Goal: Answer question/provide support: Share knowledge or assist other users

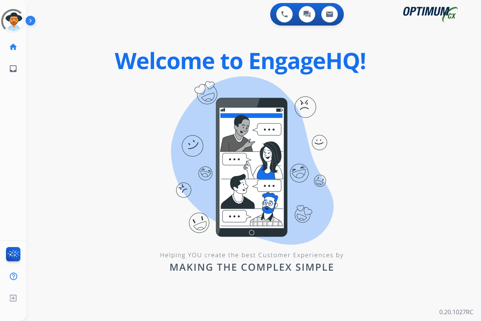
click at [199, 26] on div "0 Voice Interactions 0 Chat Interactions 0 Email Interactions" at bounding box center [249, 15] width 428 height 24
click at [20, 17] on div at bounding box center [13, 21] width 24 height 24
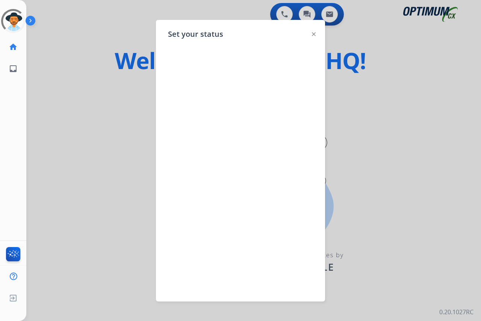
click at [97, 26] on div at bounding box center [240, 160] width 481 height 321
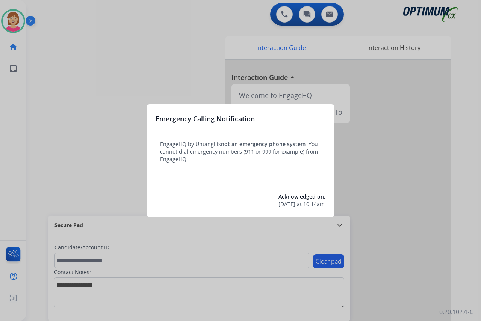
click at [97, 156] on div at bounding box center [240, 160] width 481 height 321
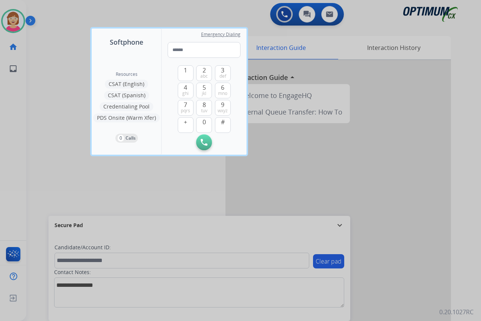
click at [71, 135] on div at bounding box center [240, 160] width 481 height 321
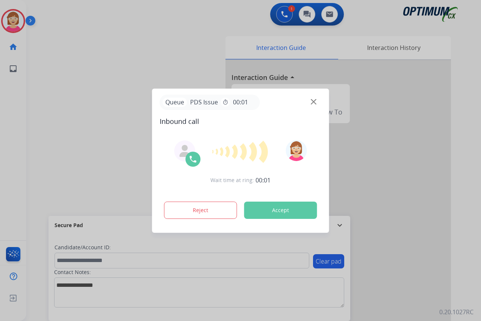
click at [17, 135] on div at bounding box center [240, 160] width 481 height 321
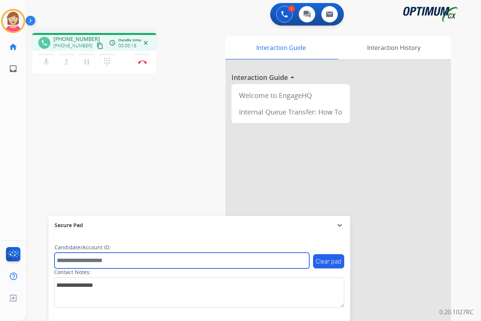
click at [68, 261] on input "text" at bounding box center [182, 261] width 255 height 16
type input "*********"
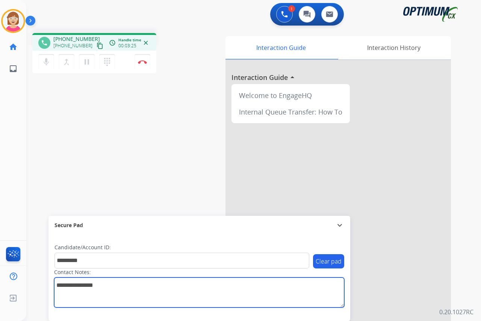
drag, startPoint x: 60, startPoint y: 286, endPoint x: 64, endPoint y: 281, distance: 6.7
click at [60, 286] on textarea at bounding box center [199, 293] width 290 height 30
paste textarea "**********"
type textarea "**********"
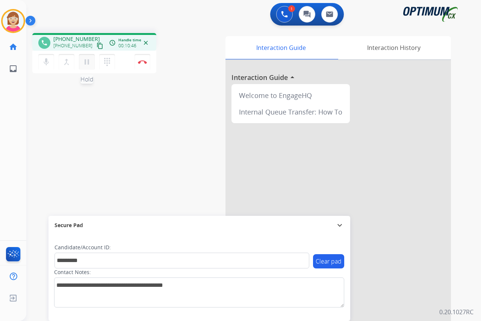
click at [86, 62] on mat-icon "pause" at bounding box center [86, 62] width 9 height 9
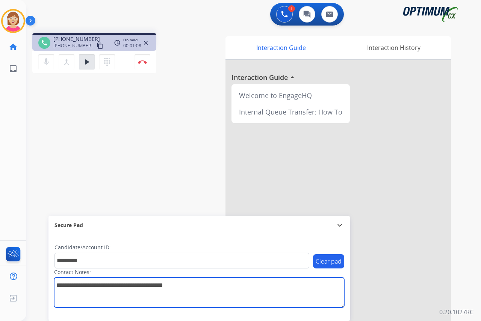
drag, startPoint x: 215, startPoint y: 285, endPoint x: 49, endPoint y: 288, distance: 165.4
click at [49, 288] on div "Clear pad Candidate/Account ID: ********* Contact Notes:" at bounding box center [199, 278] width 302 height 86
drag, startPoint x: 49, startPoint y: 288, endPoint x: 187, endPoint y: 285, distance: 137.6
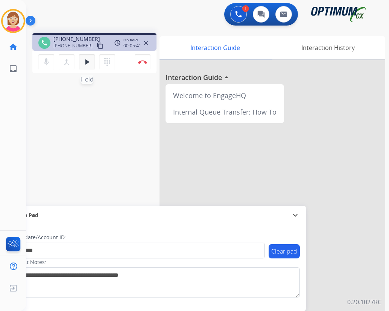
click at [86, 61] on mat-icon "play_arrow" at bounding box center [86, 62] width 9 height 9
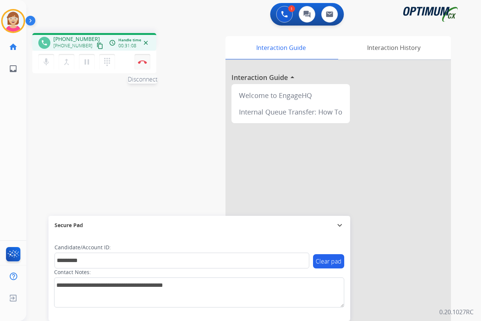
click at [143, 60] on img at bounding box center [142, 62] width 9 height 4
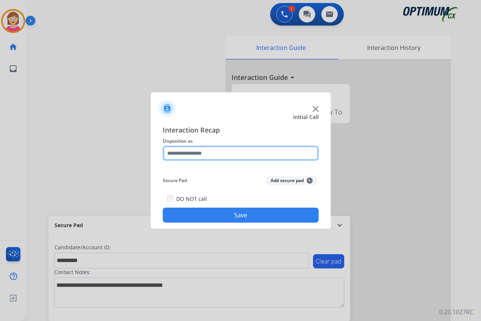
click at [178, 153] on input "text" at bounding box center [241, 153] width 156 height 15
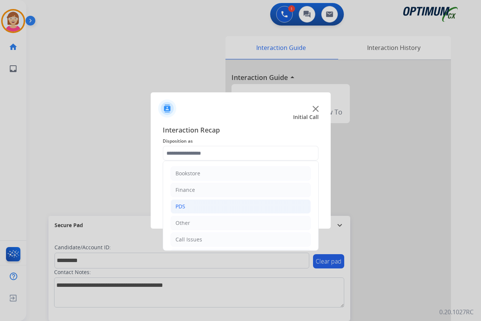
click at [183, 206] on div "PDS" at bounding box center [181, 207] width 10 height 8
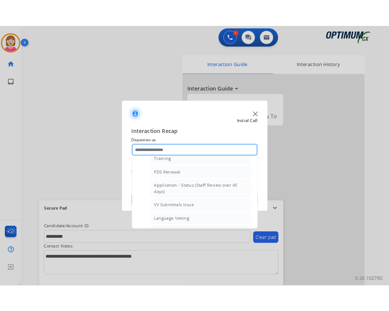
scroll to position [113, 0]
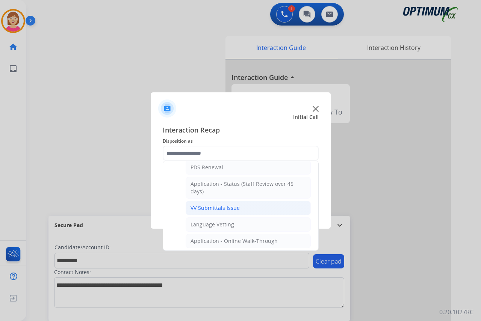
click at [220, 206] on div "VV Submittals Issue" at bounding box center [215, 209] width 49 height 8
type input "**********"
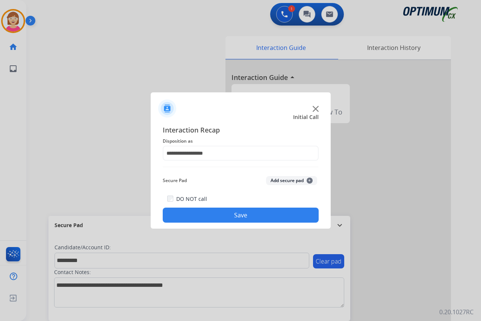
click at [310, 180] on span "+" at bounding box center [310, 181] width 6 height 6
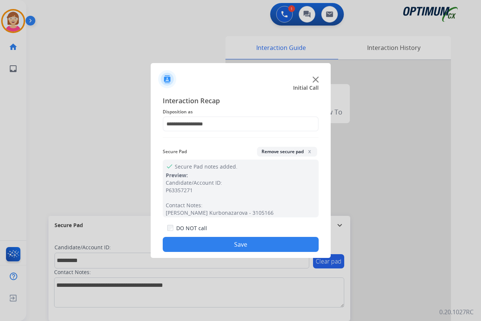
click at [195, 243] on button "Save" at bounding box center [241, 244] width 156 height 15
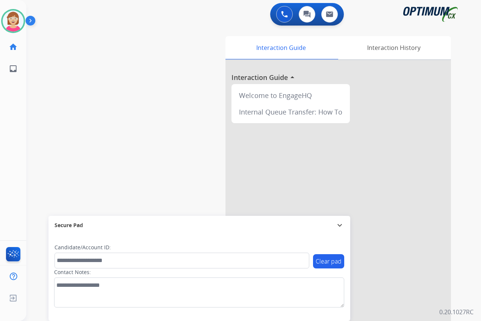
click at [23, 125] on div "[PERSON_NAME] Available Edit Avatar Agent: [PERSON_NAME] Profile: OCX Training …" at bounding box center [13, 160] width 26 height 321
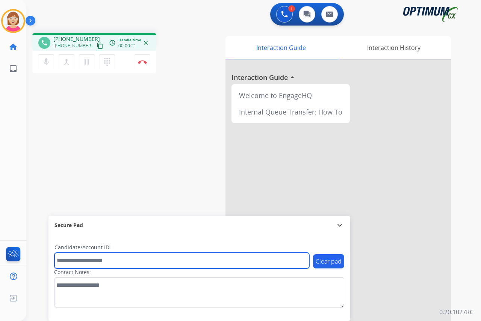
click at [63, 259] on input "text" at bounding box center [182, 261] width 255 height 16
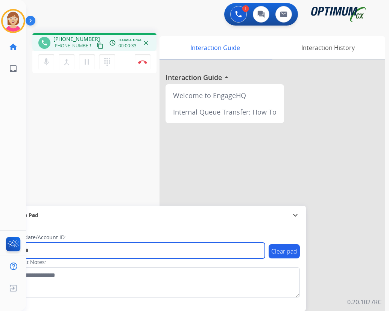
type input "*******"
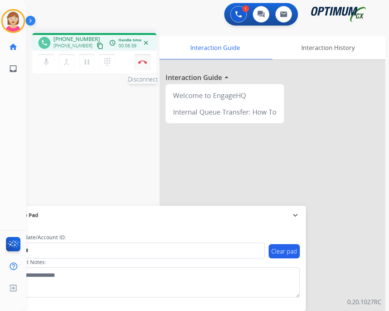
click at [142, 62] on img at bounding box center [142, 62] width 9 height 4
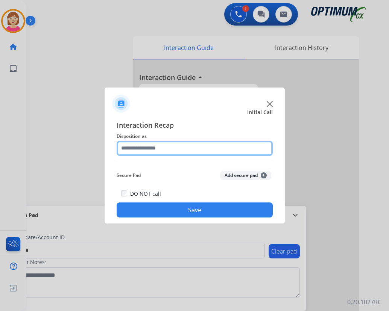
click at [133, 148] on input "text" at bounding box center [195, 148] width 156 height 15
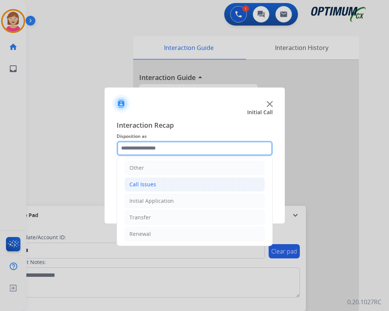
scroll to position [51, 0]
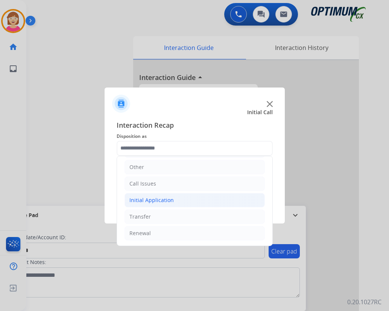
click at [146, 200] on div "Initial Application" at bounding box center [151, 201] width 44 height 8
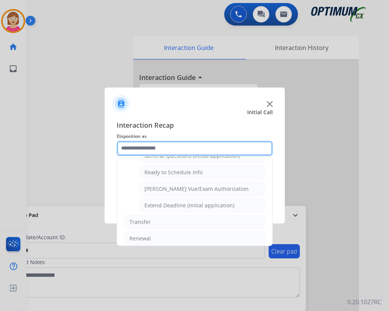
scroll to position [456, 0]
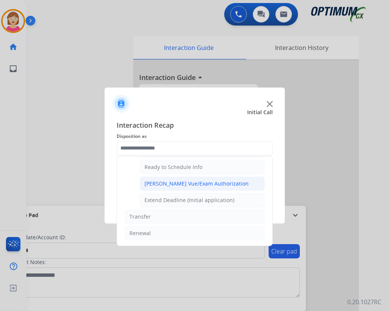
click at [176, 183] on div "[PERSON_NAME] Vue/Exam Authorization" at bounding box center [196, 184] width 104 height 8
type input "**********"
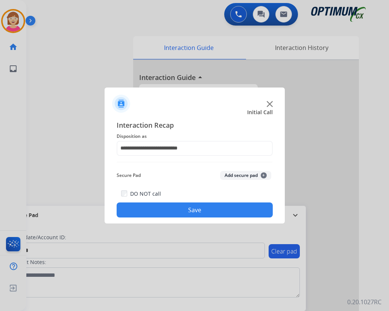
click at [265, 175] on span "+" at bounding box center [264, 176] width 6 height 6
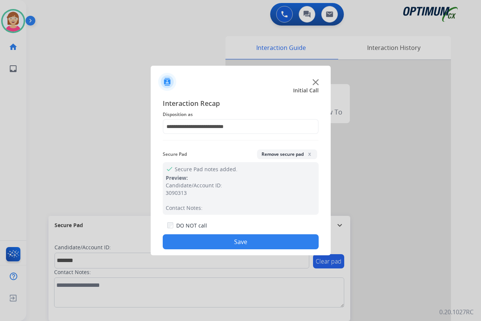
click at [198, 239] on button "Save" at bounding box center [241, 242] width 156 height 15
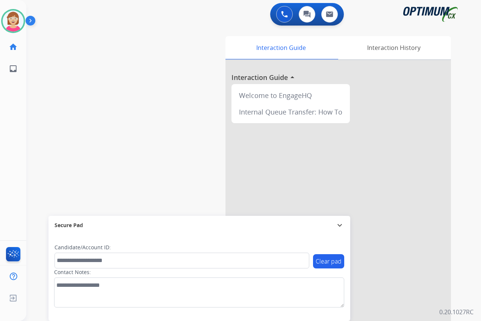
click at [9, 145] on div "[PERSON_NAME] Available Edit Avatar Agent: [PERSON_NAME] Profile: OCX Training …" at bounding box center [13, 160] width 26 height 321
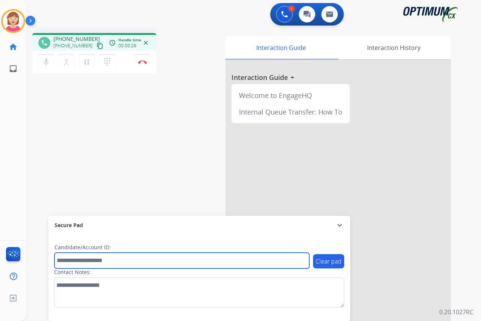
click at [74, 263] on input "text" at bounding box center [182, 261] width 255 height 16
click at [70, 262] on input "text" at bounding box center [182, 261] width 255 height 16
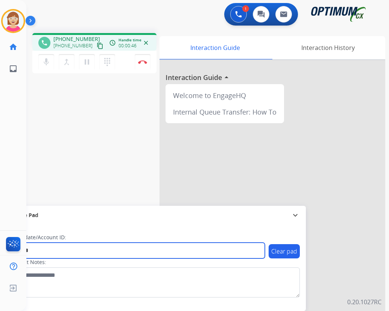
type input "*******"
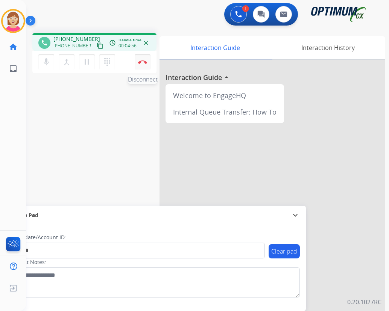
click at [142, 61] on img at bounding box center [142, 62] width 9 height 4
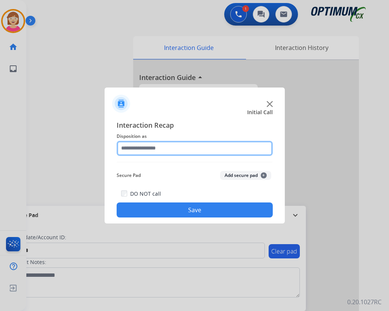
click at [130, 151] on input "text" at bounding box center [195, 148] width 156 height 15
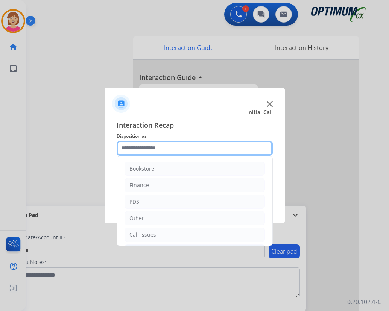
scroll to position [51, 0]
drag, startPoint x: 141, startPoint y: 234, endPoint x: 125, endPoint y: 148, distance: 86.9
click at [125, 148] on input "text" at bounding box center [195, 148] width 156 height 15
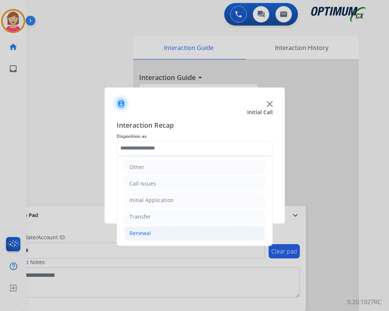
click at [141, 235] on div "Renewal" at bounding box center [139, 234] width 21 height 8
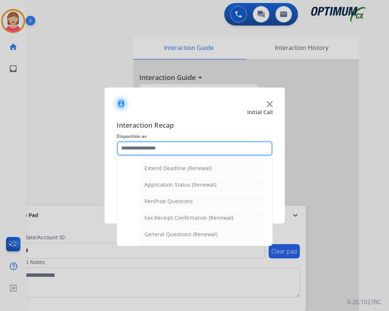
scroll to position [164, 0]
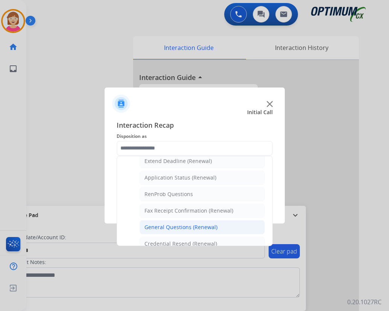
click at [164, 227] on div "General Questions (Renewal)" at bounding box center [180, 228] width 73 height 8
type input "**********"
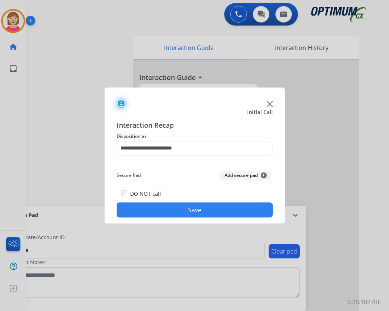
click at [264, 176] on span "+" at bounding box center [264, 176] width 6 height 6
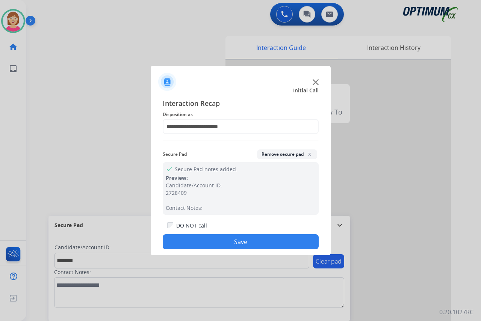
click at [195, 244] on button "Save" at bounding box center [241, 242] width 156 height 15
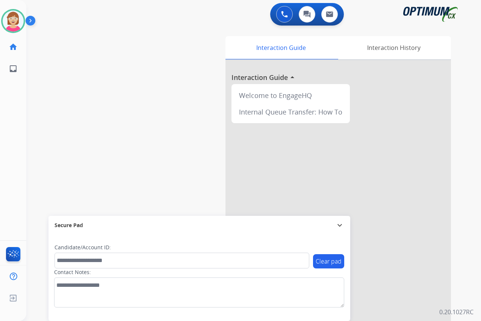
click at [11, 127] on div "[PERSON_NAME] Available Edit Avatar Agent: [PERSON_NAME] Profile: OCX Training …" at bounding box center [13, 160] width 26 height 321
click at [19, 172] on div "[PERSON_NAME] Available Edit Avatar Agent: [PERSON_NAME] Profile: OCX Training …" at bounding box center [13, 160] width 26 height 321
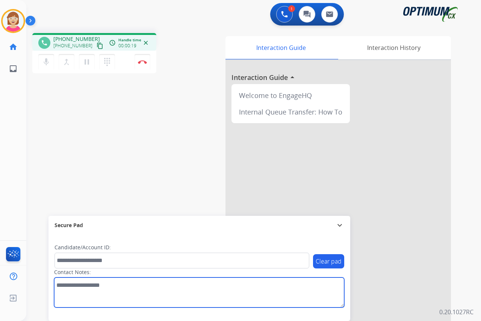
click at [63, 286] on textarea at bounding box center [199, 293] width 290 height 30
type textarea "******"
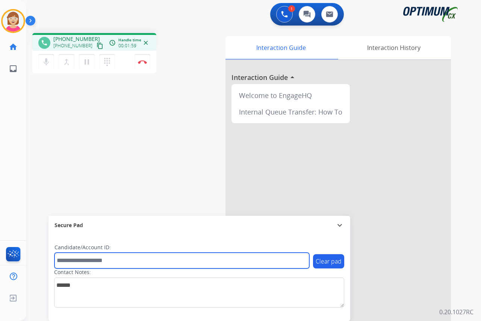
click at [65, 260] on input "text" at bounding box center [182, 261] width 255 height 16
type input "*******"
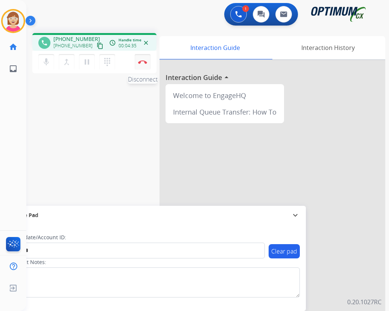
click at [142, 62] on img at bounding box center [142, 62] width 9 height 4
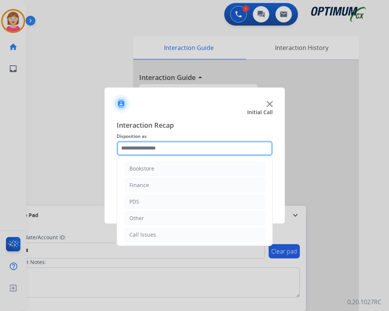
click at [134, 148] on input "text" at bounding box center [195, 148] width 156 height 15
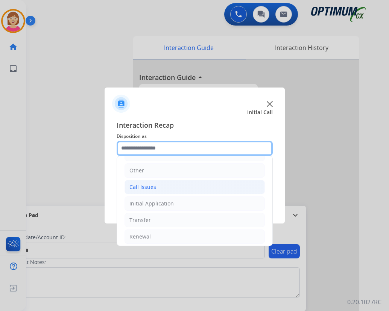
scroll to position [51, 0]
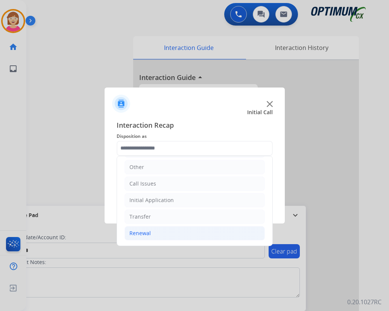
click at [142, 232] on div "Renewal" at bounding box center [139, 234] width 21 height 8
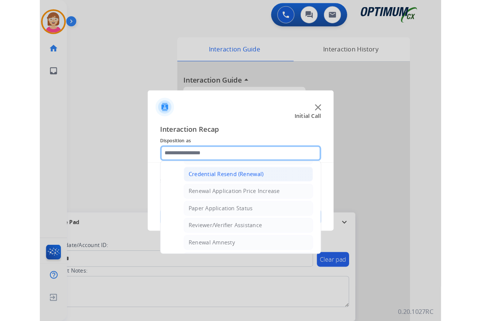
scroll to position [202, 0]
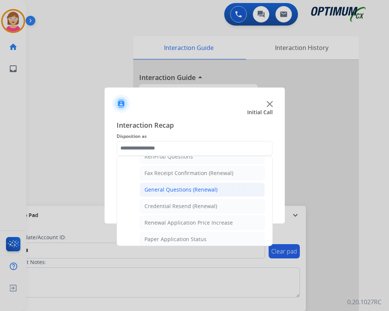
click at [172, 189] on div "General Questions (Renewal)" at bounding box center [180, 190] width 73 height 8
type input "**********"
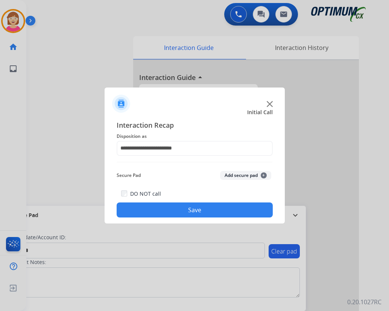
click at [262, 175] on span "+" at bounding box center [264, 176] width 6 height 6
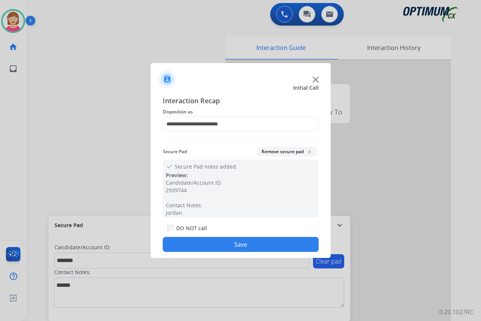
click at [197, 242] on button "Save" at bounding box center [241, 244] width 156 height 15
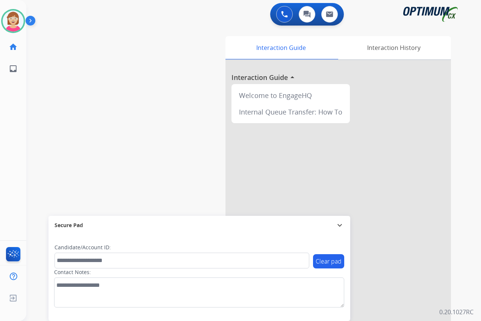
click at [14, 150] on div "[PERSON_NAME] Available Edit Avatar Agent: [PERSON_NAME] Profile: OCX Training …" at bounding box center [13, 160] width 26 height 321
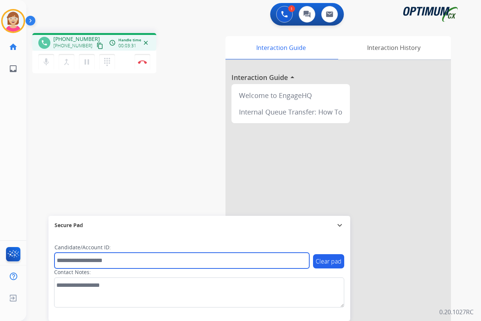
click at [63, 263] on input "text" at bounding box center [182, 261] width 255 height 16
type input "**********"
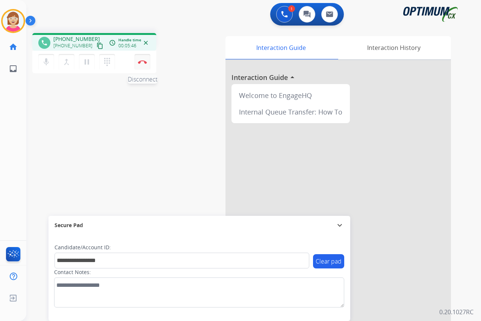
click at [141, 60] on button "Disconnect" at bounding box center [143, 62] width 16 height 16
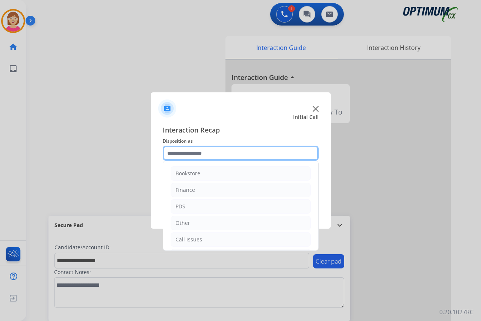
click at [180, 152] on input "text" at bounding box center [241, 153] width 156 height 15
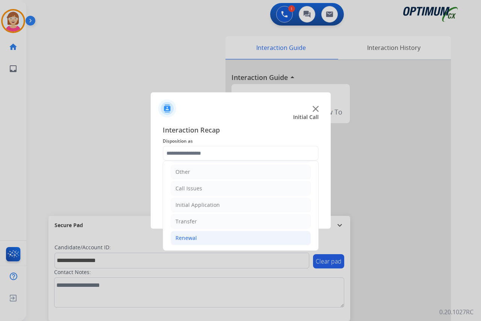
click at [185, 236] on div "Renewal" at bounding box center [186, 239] width 21 height 8
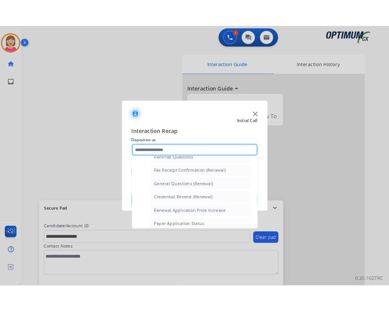
scroll to position [202, 0]
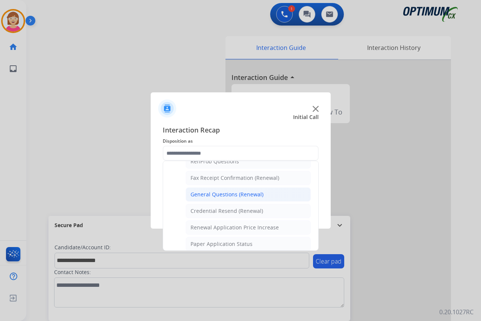
click at [232, 197] on div "General Questions (Renewal)" at bounding box center [227, 195] width 73 height 8
type input "**********"
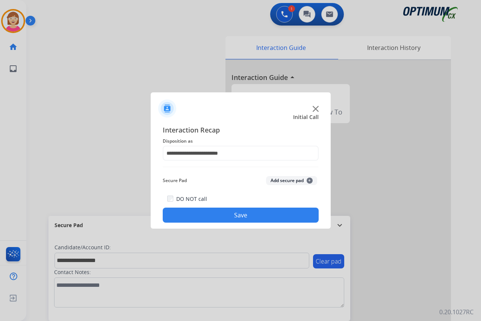
click at [308, 180] on span "+" at bounding box center [310, 181] width 6 height 6
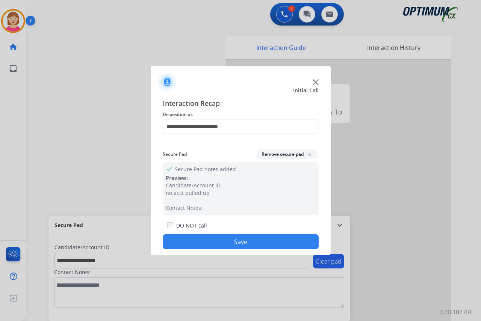
click at [208, 242] on button "Save" at bounding box center [241, 242] width 156 height 15
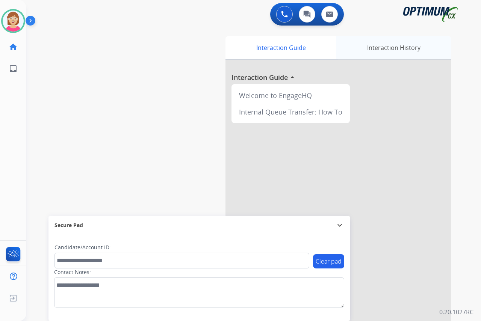
click at [386, 46] on div "Interaction History" at bounding box center [393, 47] width 115 height 23
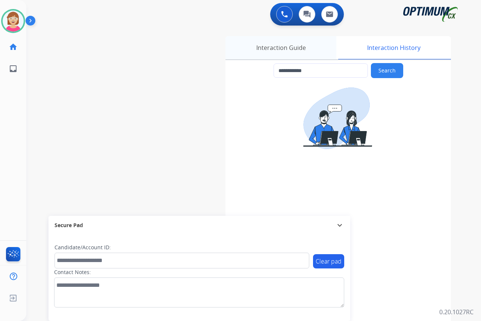
click at [268, 49] on div "Interaction Guide" at bounding box center [281, 47] width 111 height 23
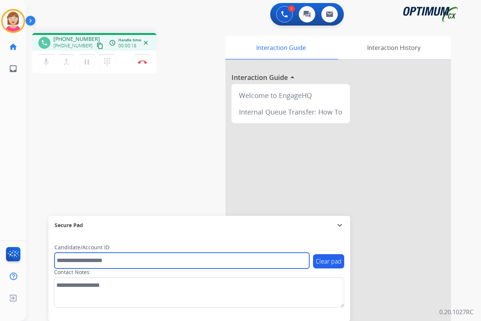
click at [71, 257] on input "text" at bounding box center [182, 261] width 255 height 16
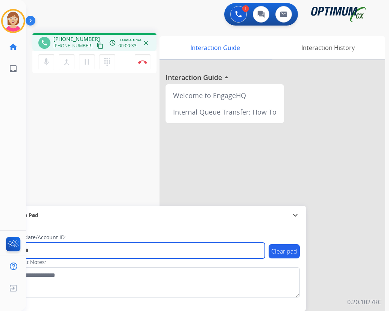
type input "*******"
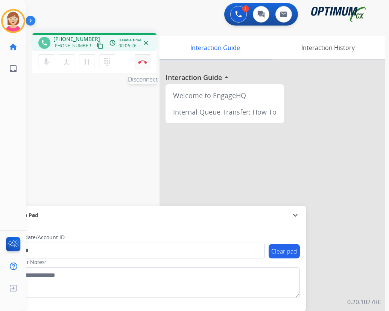
click at [142, 61] on img at bounding box center [142, 62] width 9 height 4
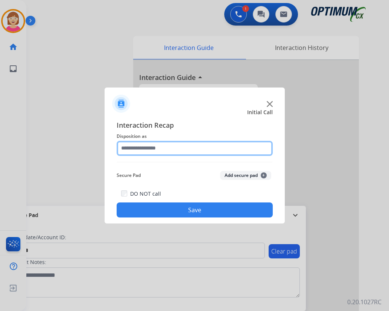
click at [130, 148] on input "text" at bounding box center [195, 148] width 156 height 15
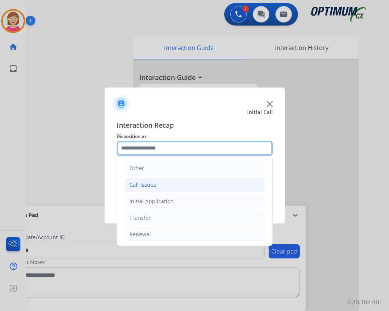
scroll to position [51, 0]
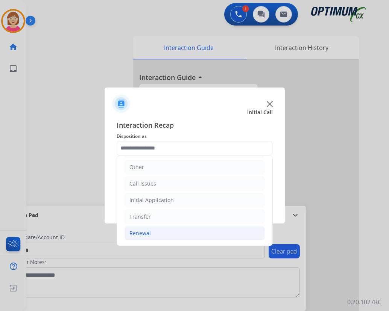
click at [141, 233] on div "Renewal" at bounding box center [139, 234] width 21 height 8
click at [140, 233] on div "Renewal" at bounding box center [139, 234] width 21 height 8
click at [147, 233] on div "Renewal" at bounding box center [139, 234] width 21 height 8
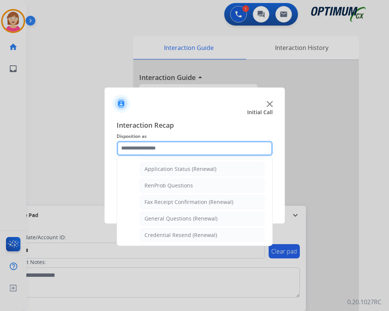
scroll to position [177, 0]
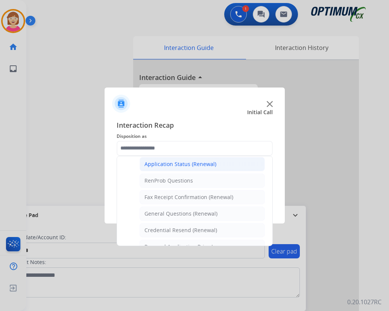
click at [173, 163] on div "Application Status (Renewal)" at bounding box center [180, 165] width 72 height 8
type input "**********"
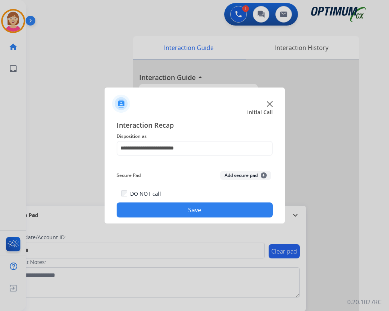
click at [263, 174] on span "+" at bounding box center [264, 176] width 6 height 6
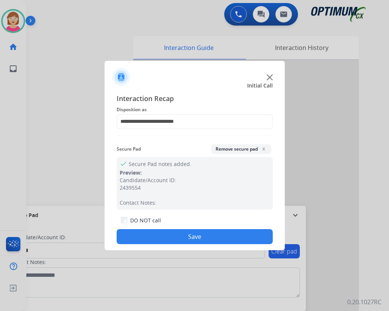
click at [139, 239] on button "Save" at bounding box center [195, 236] width 156 height 15
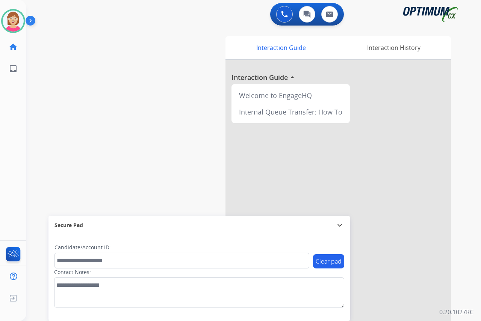
click at [18, 112] on div "[PERSON_NAME] Available Edit Avatar Agent: [PERSON_NAME] Profile: OCX Training …" at bounding box center [13, 160] width 26 height 321
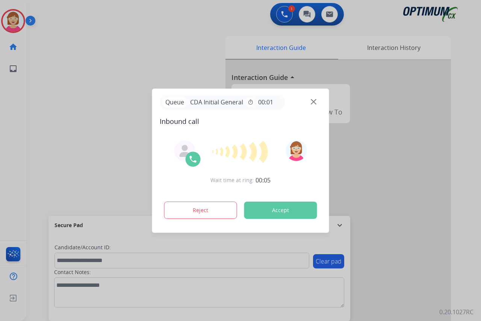
click at [17, 106] on div at bounding box center [240, 160] width 481 height 321
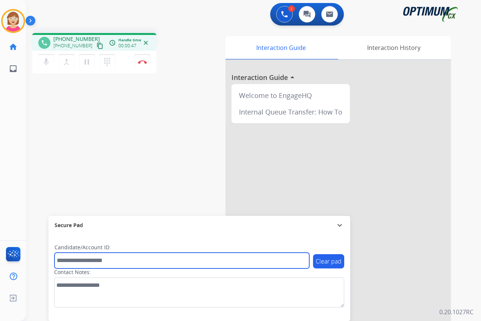
click at [61, 257] on input "text" at bounding box center [182, 261] width 255 height 16
type input "**********"
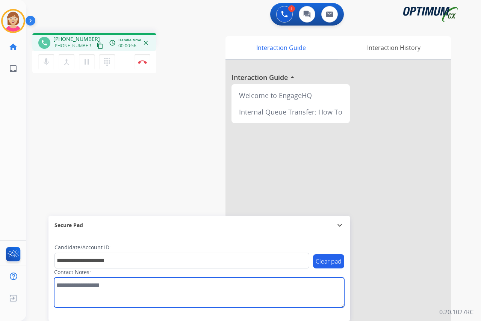
click at [59, 285] on textarea at bounding box center [199, 293] width 290 height 30
click at [74, 286] on textarea at bounding box center [199, 293] width 290 height 30
click at [90, 285] on textarea at bounding box center [199, 293] width 290 height 30
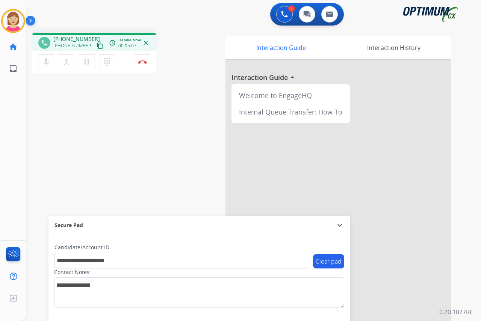
click at [15, 156] on div "[PERSON_NAME] Edit Avatar Agent: [PERSON_NAME] Profile: OCX Training home Home …" at bounding box center [13, 160] width 26 height 321
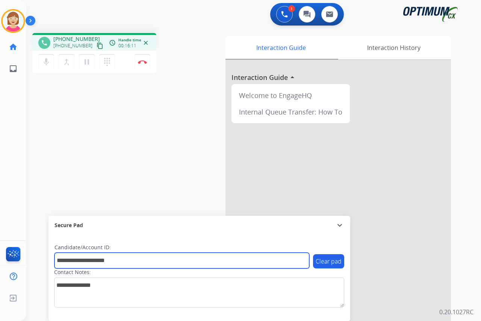
drag, startPoint x: 121, startPoint y: 261, endPoint x: 53, endPoint y: 259, distance: 68.1
click at [53, 259] on div "**********" at bounding box center [199, 278] width 302 height 86
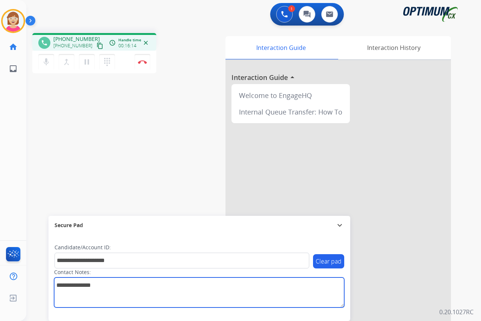
click at [96, 286] on textarea at bounding box center [199, 293] width 290 height 30
paste textarea "**********"
type textarea "**********"
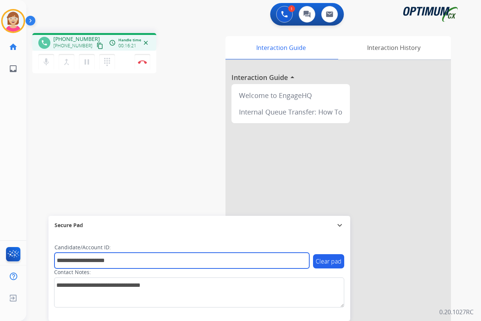
drag, startPoint x: 127, startPoint y: 260, endPoint x: 37, endPoint y: 244, distance: 92.0
click at [47, 254] on div "**********" at bounding box center [244, 184] width 437 height 314
type input "*******"
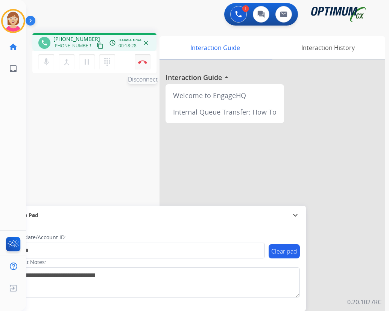
click at [142, 62] on img at bounding box center [142, 62] width 9 height 4
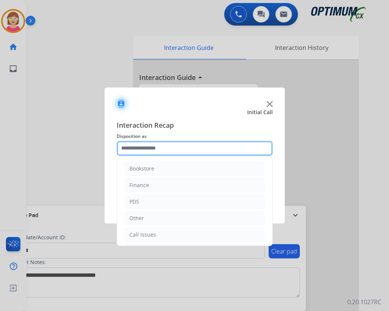
click at [136, 150] on input "text" at bounding box center [195, 148] width 156 height 15
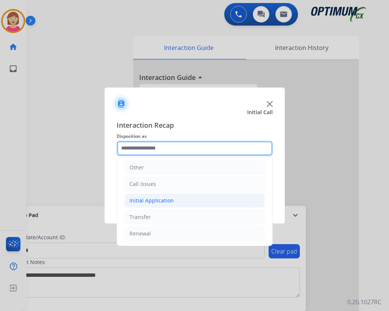
scroll to position [51, 0]
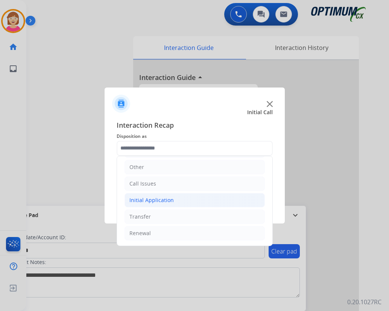
click at [162, 201] on div "Initial Application" at bounding box center [151, 201] width 44 height 8
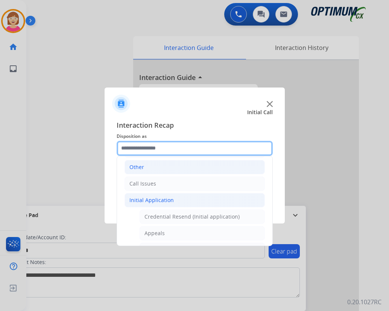
scroll to position [14, 0]
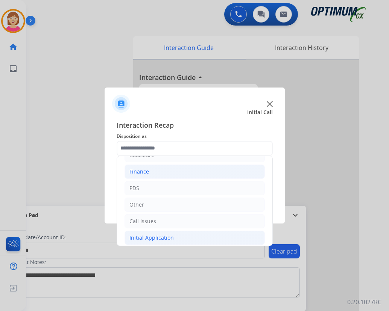
click at [148, 174] on div "Finance" at bounding box center [139, 172] width 20 height 8
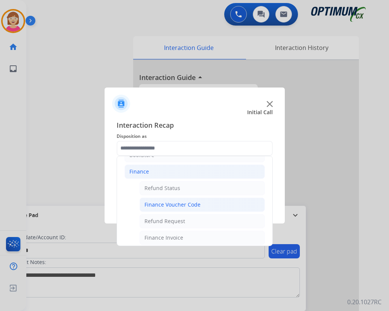
click at [167, 202] on div "Finance Voucher Code" at bounding box center [172, 205] width 56 height 8
type input "**********"
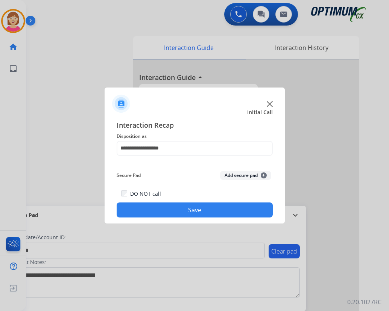
click at [265, 174] on span "+" at bounding box center [264, 176] width 6 height 6
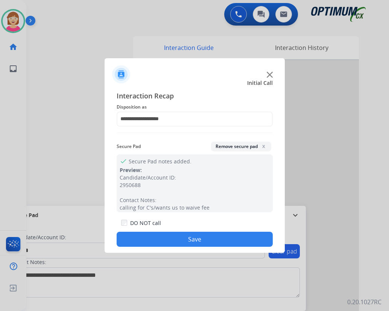
click at [176, 237] on button "Save" at bounding box center [195, 239] width 156 height 15
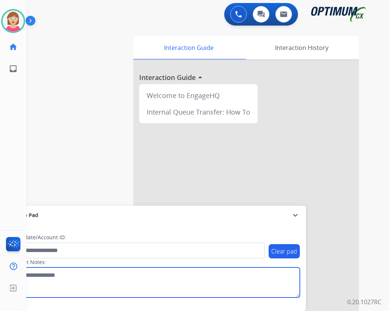
click at [143, 278] on textarea at bounding box center [154, 283] width 290 height 30
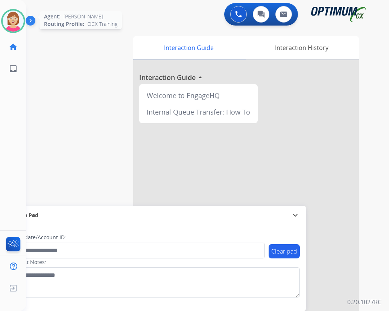
click at [14, 16] on img at bounding box center [13, 21] width 21 height 21
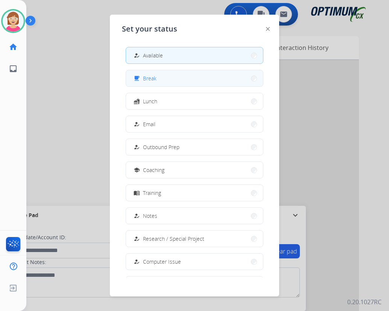
click at [150, 83] on button "free_breakfast Break" at bounding box center [194, 78] width 137 height 16
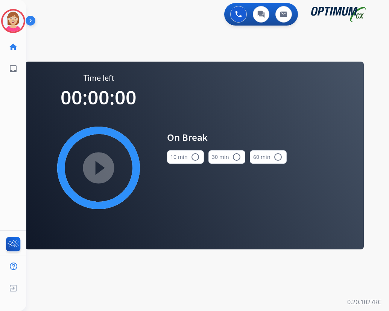
click at [194, 155] on mat-icon "radio_button_unchecked" at bounding box center [195, 157] width 9 height 9
click at [98, 166] on mat-icon "play_circle_filled" at bounding box center [98, 168] width 9 height 9
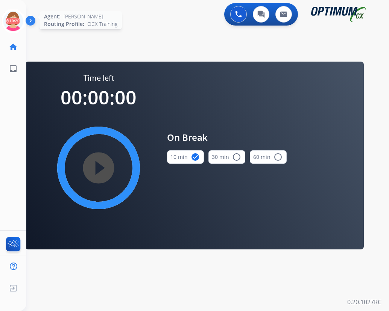
drag, startPoint x: 14, startPoint y: 16, endPoint x: 19, endPoint y: 18, distance: 4.9
click at [15, 17] on icon at bounding box center [13, 21] width 24 height 24
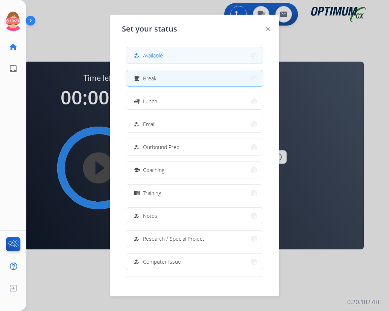
click at [163, 55] on span "Available" at bounding box center [153, 56] width 20 height 8
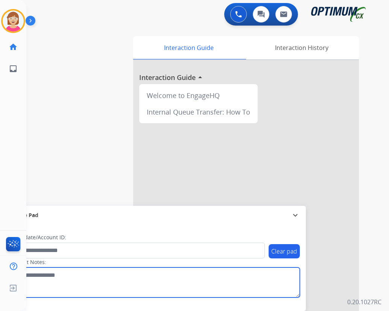
click at [138, 292] on textarea at bounding box center [154, 283] width 290 height 30
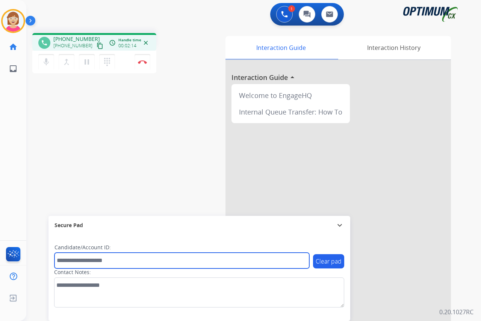
click at [67, 260] on input "text" at bounding box center [182, 261] width 255 height 16
click at [82, 260] on input "*******" at bounding box center [182, 261] width 255 height 16
type input "**********"
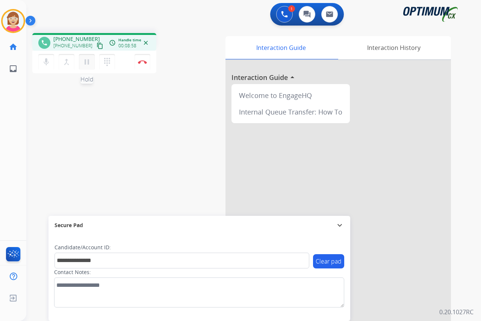
click at [86, 62] on mat-icon "pause" at bounding box center [86, 62] width 9 height 9
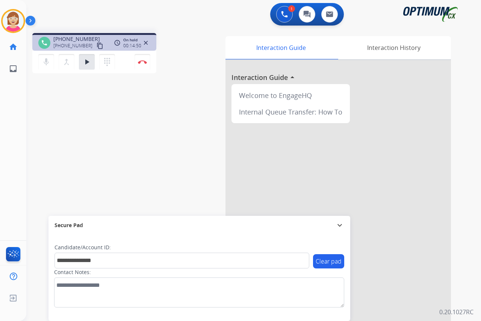
drag, startPoint x: 12, startPoint y: 91, endPoint x: 21, endPoint y: 86, distance: 10.1
click at [12, 91] on div "[PERSON_NAME] Edit Avatar Agent: [PERSON_NAME] Profile: OCX Training home Home …" at bounding box center [13, 160] width 26 height 321
click at [86, 63] on mat-icon "play_arrow" at bounding box center [86, 62] width 9 height 9
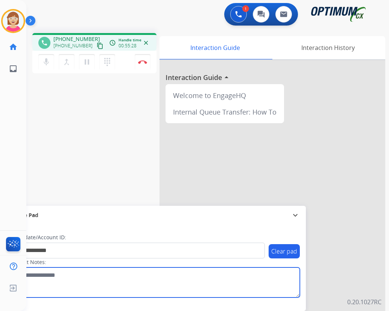
drag, startPoint x: 153, startPoint y: 283, endPoint x: 152, endPoint y: 276, distance: 7.9
click at [153, 283] on textarea at bounding box center [154, 283] width 290 height 30
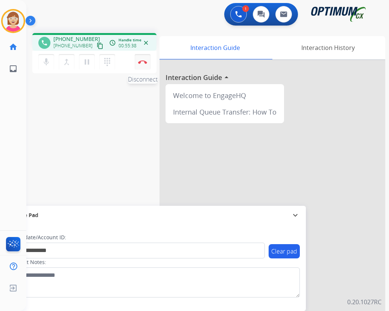
click at [143, 62] on img at bounding box center [142, 62] width 9 height 4
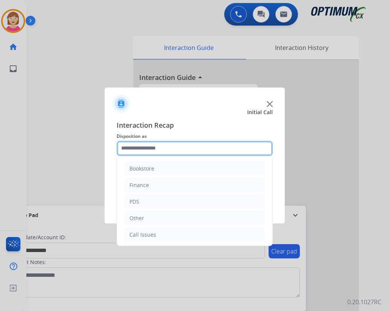
click at [129, 149] on input "text" at bounding box center [195, 148] width 156 height 15
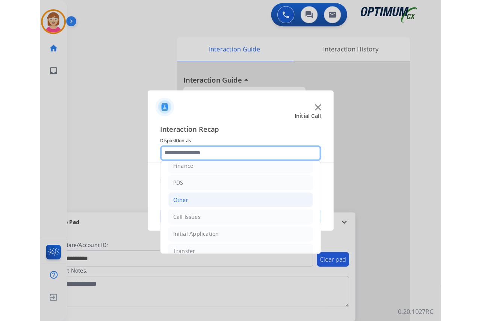
scroll to position [51, 0]
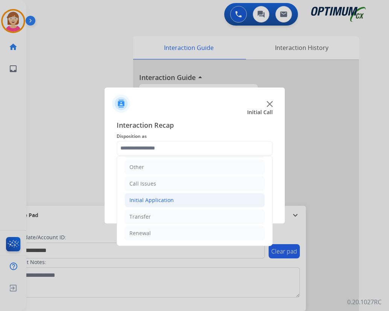
click at [156, 197] on div "Initial Application" at bounding box center [151, 201] width 44 height 8
click at [171, 215] on div "Credential Resend (Initial application)" at bounding box center [191, 217] width 95 height 8
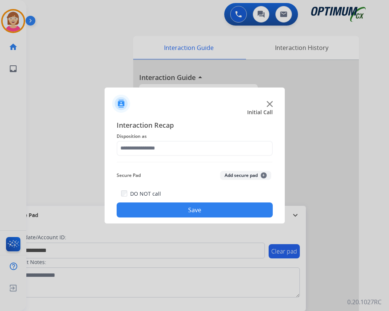
type input "**********"
click at [262, 175] on span "+" at bounding box center [264, 176] width 6 height 6
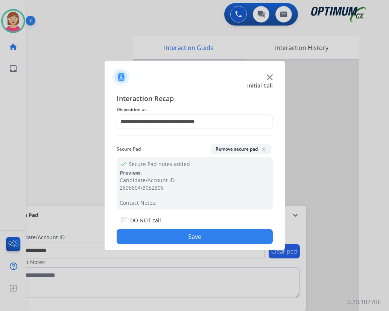
drag, startPoint x: 183, startPoint y: 291, endPoint x: 181, endPoint y: 286, distance: 4.7
click at [183, 291] on div at bounding box center [194, 155] width 389 height 311
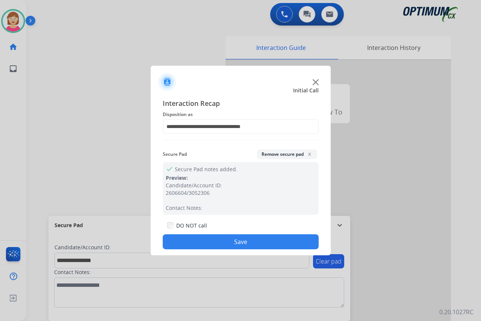
click at [199, 239] on button "Save" at bounding box center [241, 242] width 156 height 15
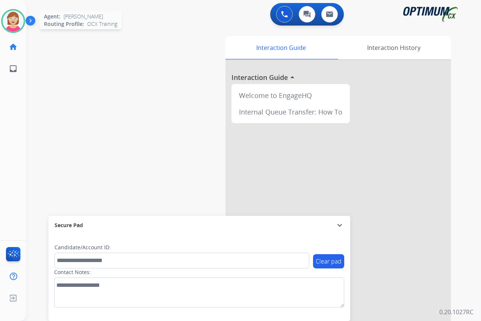
click at [13, 17] on img at bounding box center [13, 21] width 21 height 21
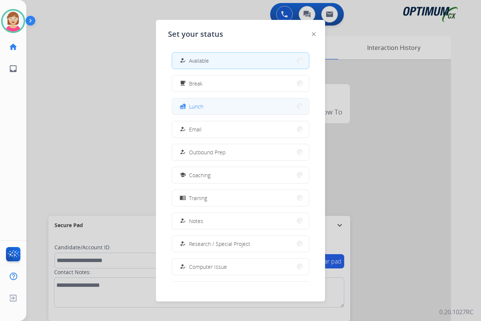
click at [217, 109] on button "fastfood Lunch" at bounding box center [240, 106] width 137 height 16
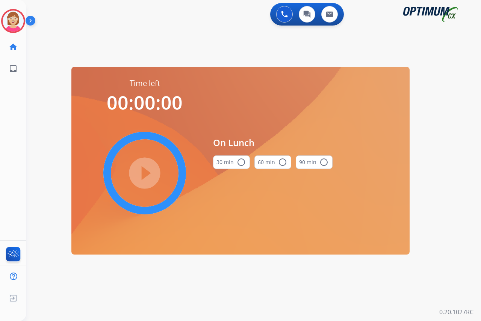
click at [239, 161] on mat-icon "radio_button_unchecked" at bounding box center [241, 162] width 9 height 9
click at [146, 172] on mat-icon "play_circle_filled" at bounding box center [144, 173] width 9 height 9
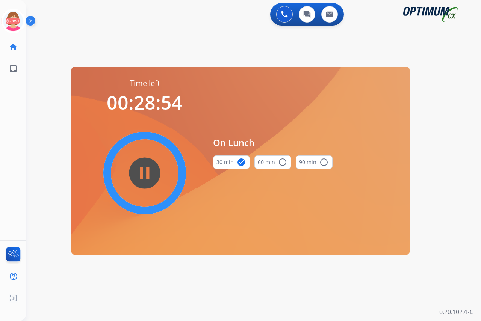
click at [16, 126] on div "[PERSON_NAME] Edit Avatar 28:54 Agent: [PERSON_NAME] Profile: OCX Training home…" at bounding box center [13, 160] width 26 height 321
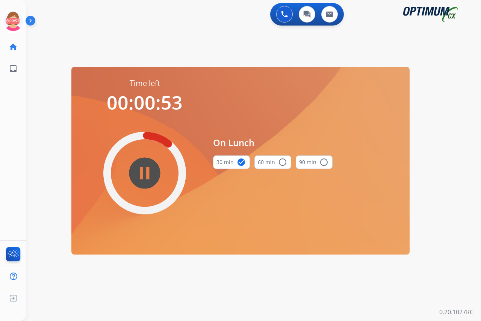
click at [18, 200] on div "[PERSON_NAME] Edit Avatar 00:53 Agent: [PERSON_NAME] Profile: OCX Training home…" at bounding box center [13, 160] width 26 height 321
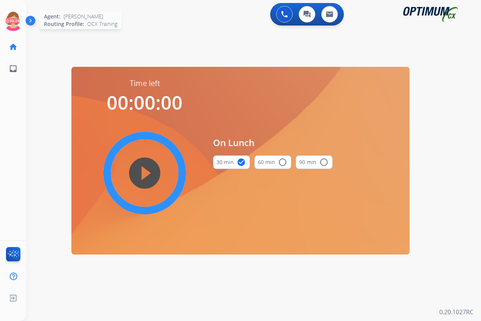
click at [15, 16] on icon at bounding box center [13, 21] width 24 height 24
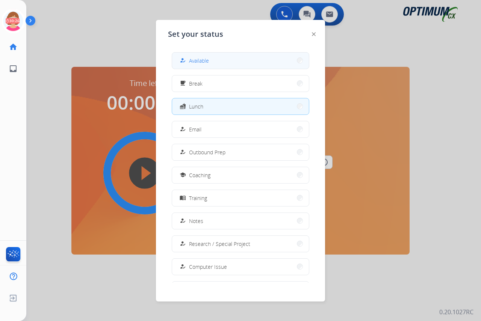
click at [198, 60] on span "Available" at bounding box center [199, 61] width 20 height 8
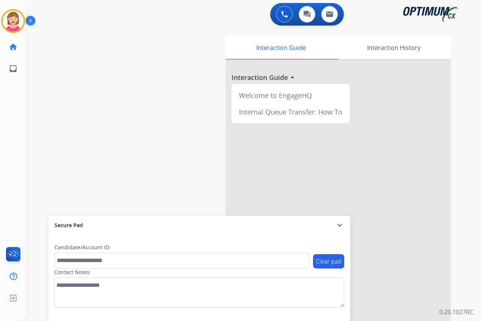
click at [21, 129] on div "[PERSON_NAME] Available Edit Avatar Agent: [PERSON_NAME] Profile: OCX Training …" at bounding box center [13, 160] width 26 height 321
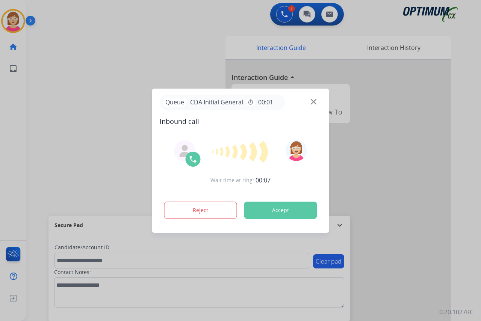
click at [17, 122] on div at bounding box center [240, 160] width 481 height 321
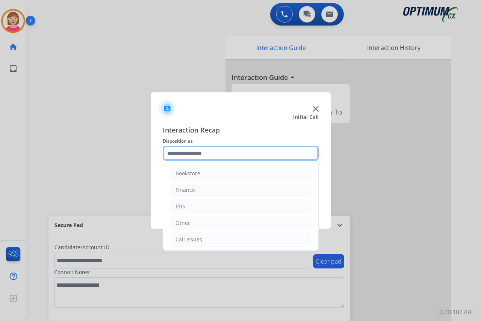
click at [173, 153] on input "text" at bounding box center [241, 153] width 156 height 15
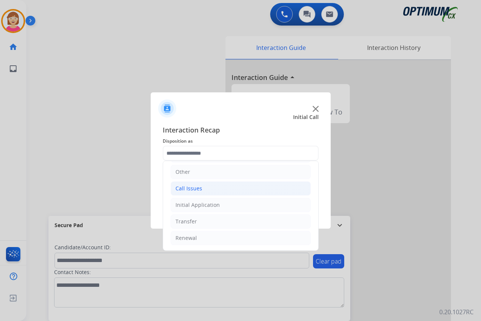
click at [190, 189] on div "Call Issues" at bounding box center [189, 189] width 27 height 8
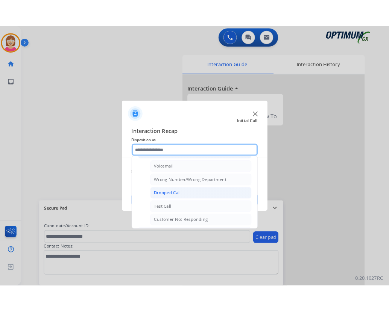
scroll to position [126, 0]
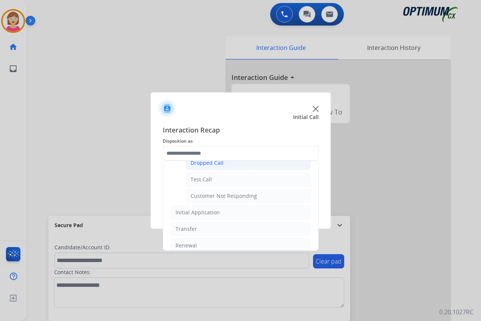
click at [202, 162] on div "Dropped Call" at bounding box center [207, 163] width 33 height 8
type input "**********"
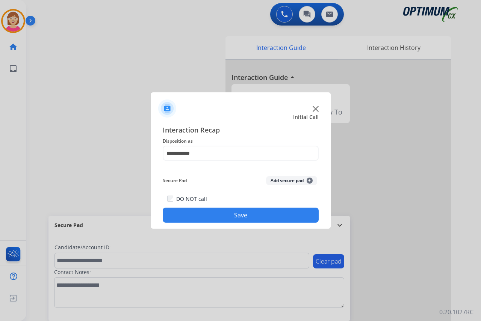
click at [209, 214] on button "Save" at bounding box center [241, 215] width 156 height 15
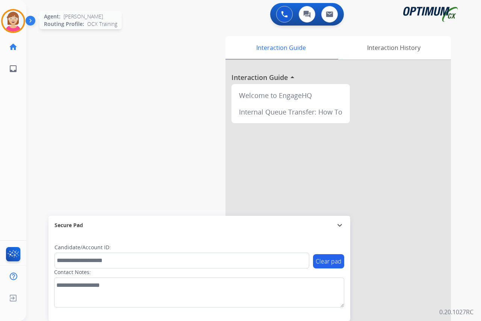
click at [17, 18] on img at bounding box center [13, 21] width 21 height 21
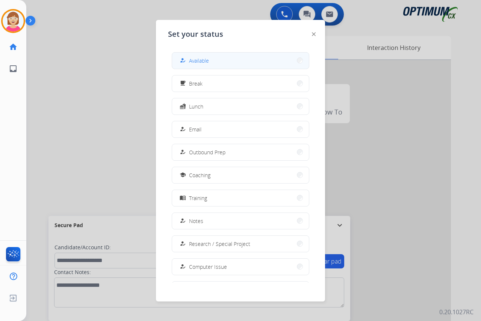
click at [195, 60] on span "Available" at bounding box center [199, 61] width 20 height 8
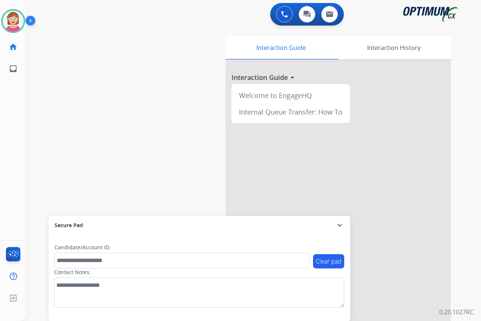
drag, startPoint x: 422, startPoint y: 0, endPoint x: 161, endPoint y: 61, distance: 267.5
click at [161, 61] on div "swap_horiz Break voice bridge close_fullscreen Connect 3-Way Call merge_type Se…" at bounding box center [244, 184] width 437 height 314
drag, startPoint x: 411, startPoint y: 0, endPoint x: 172, endPoint y: 37, distance: 242.3
click at [172, 37] on div "swap_horiz Break voice bridge close_fullscreen Connect 3-Way Call merge_type Se…" at bounding box center [244, 184] width 437 height 314
click at [20, 139] on div "[PERSON_NAME] Available Edit Avatar Agent: [PERSON_NAME] Profile: OCX Training …" at bounding box center [13, 160] width 26 height 321
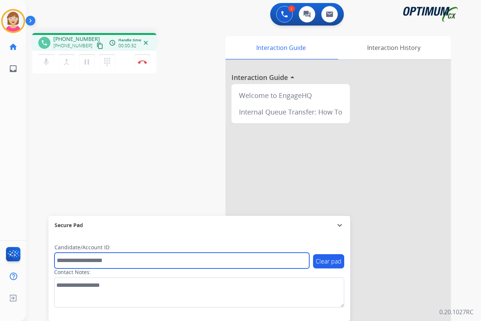
drag, startPoint x: 66, startPoint y: 259, endPoint x: 44, endPoint y: 238, distance: 30.0
click at [66, 259] on input "text" at bounding box center [182, 261] width 255 height 16
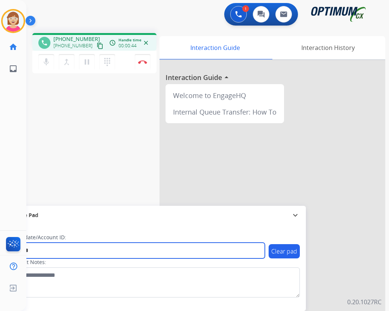
type input "*******"
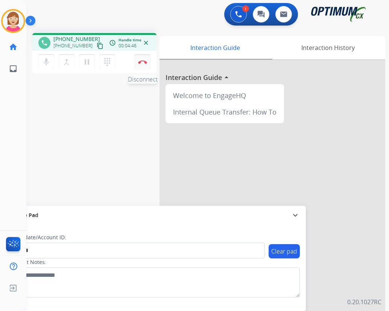
click at [142, 62] on img at bounding box center [142, 62] width 9 height 4
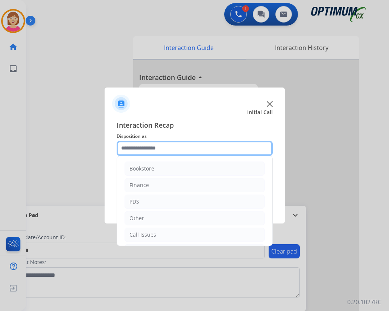
click at [128, 148] on input "text" at bounding box center [195, 148] width 156 height 15
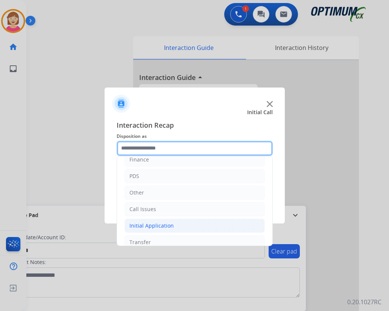
scroll to position [51, 0]
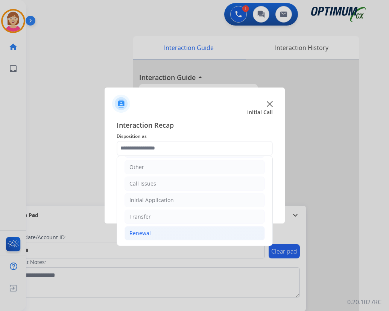
click at [141, 235] on div "Renewal" at bounding box center [139, 234] width 21 height 8
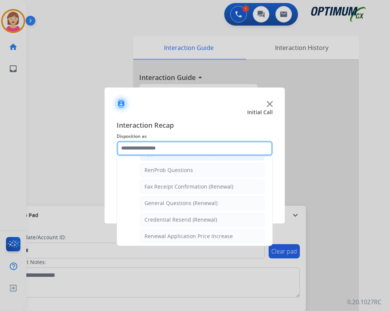
scroll to position [202, 0]
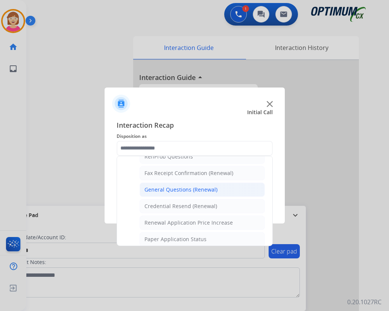
click at [178, 190] on div "General Questions (Renewal)" at bounding box center [180, 190] width 73 height 8
type input "**********"
click at [178, 190] on div "DO NOT call Save" at bounding box center [195, 203] width 156 height 29
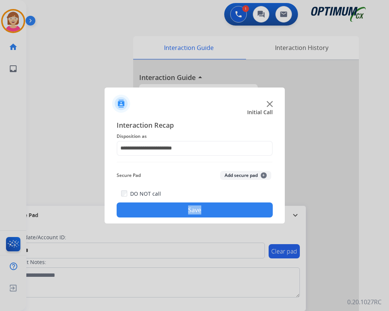
click at [264, 174] on span "+" at bounding box center [264, 176] width 6 height 6
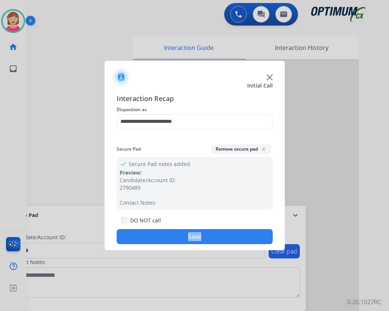
click at [149, 240] on button "Save" at bounding box center [195, 236] width 156 height 15
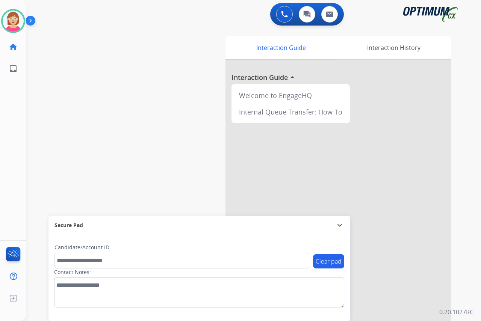
click at [17, 127] on div "[PERSON_NAME] Available Edit Avatar Agent: [PERSON_NAME] Profile: OCX Training …" at bounding box center [13, 160] width 26 height 321
click at [15, 112] on div "[PERSON_NAME] Available Edit Avatar Agent: [PERSON_NAME] Profile: OCX Training …" at bounding box center [13, 160] width 26 height 321
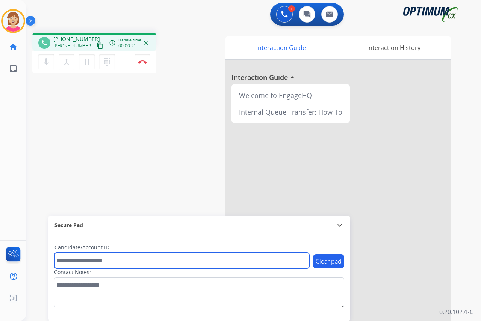
click at [65, 262] on input "text" at bounding box center [182, 261] width 255 height 16
type input "*"
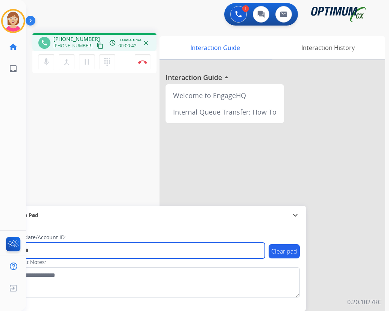
type input "*******"
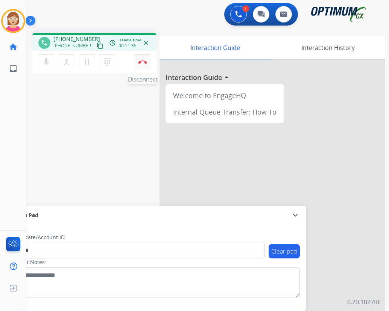
click at [143, 61] on img at bounding box center [142, 62] width 9 height 4
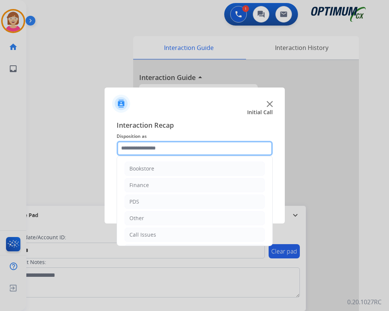
click at [126, 150] on input "text" at bounding box center [195, 148] width 156 height 15
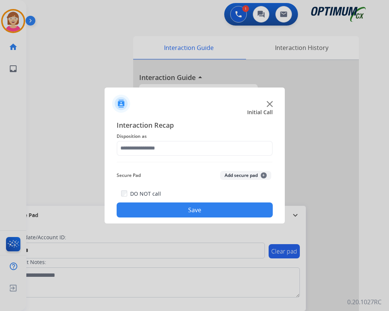
drag, startPoint x: 139, startPoint y: 200, endPoint x: 277, endPoint y: 127, distance: 156.4
click at [277, 127] on div "Interaction Recap Disposition as Secure Pad Add secure pad + DO NOT call Save" at bounding box center [195, 169] width 180 height 110
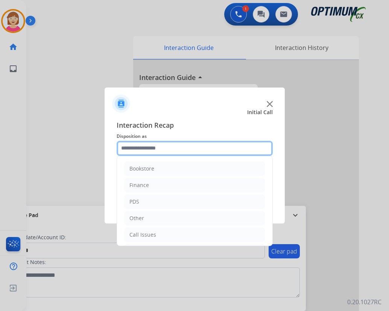
click at [130, 148] on input "text" at bounding box center [195, 148] width 156 height 15
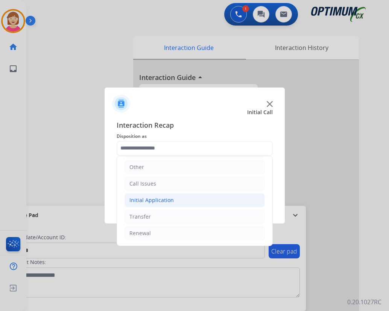
click at [150, 200] on div "Initial Application" at bounding box center [151, 201] width 44 height 8
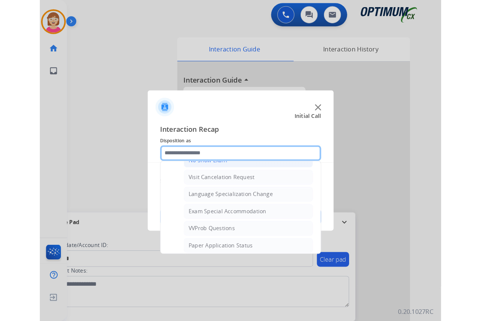
scroll to position [389, 0]
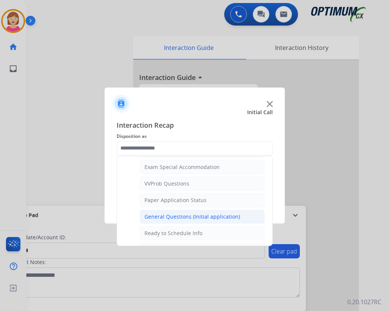
click at [168, 217] on div "General Questions (Initial application)" at bounding box center [191, 217] width 95 height 8
type input "**********"
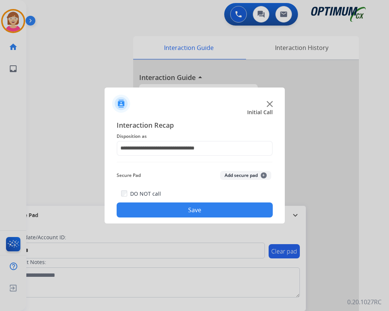
click at [264, 175] on span "+" at bounding box center [264, 176] width 6 height 6
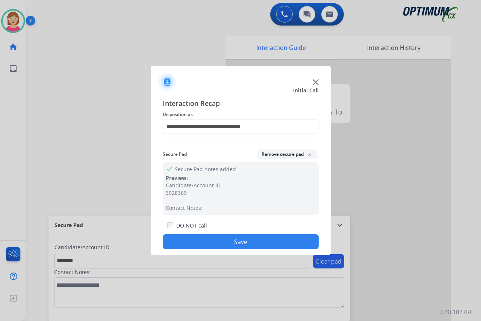
click at [200, 241] on button "Save" at bounding box center [241, 242] width 156 height 15
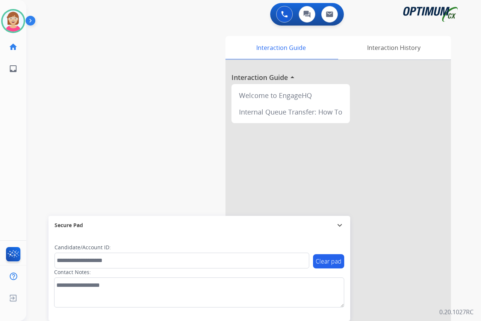
drag, startPoint x: 18, startPoint y: 128, endPoint x: 158, endPoint y: 111, distance: 140.5
click at [158, 111] on div "swap_horiz Break voice bridge close_fullscreen Connect 3-Way Call merge_type Se…" at bounding box center [244, 184] width 437 height 314
click at [16, 165] on div "[PERSON_NAME] Available Edit Avatar Agent: [PERSON_NAME] Profile: OCX Training …" at bounding box center [13, 160] width 26 height 321
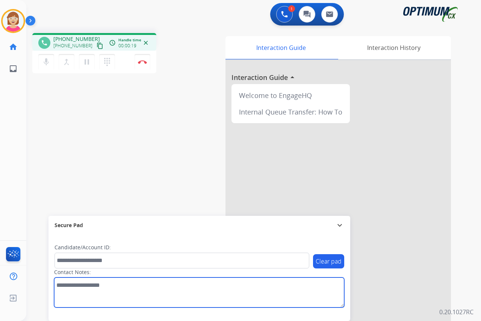
click at [60, 287] on textarea at bounding box center [199, 293] width 290 height 30
type textarea "*****"
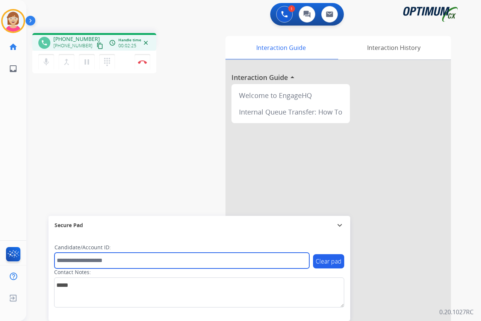
click at [68, 262] on input "text" at bounding box center [182, 261] width 255 height 16
type input "**********"
drag, startPoint x: 93, startPoint y: 260, endPoint x: 48, endPoint y: 266, distance: 45.5
click at [48, 266] on div "**********" at bounding box center [244, 184] width 437 height 314
click at [65, 263] on input "text" at bounding box center [182, 261] width 255 height 16
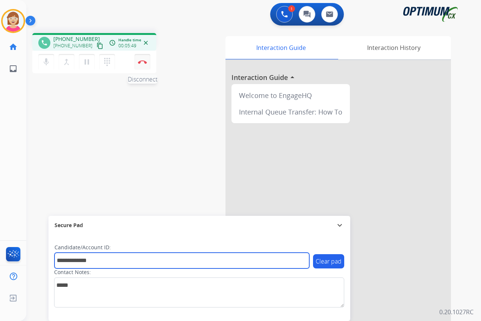
type input "**********"
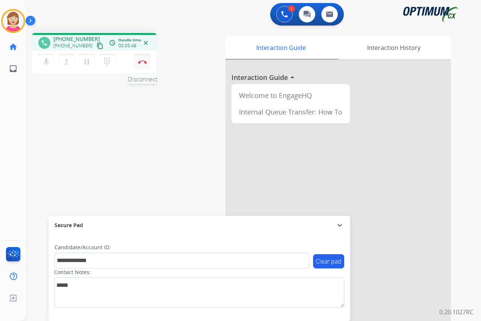
click at [143, 61] on img at bounding box center [142, 62] width 9 height 4
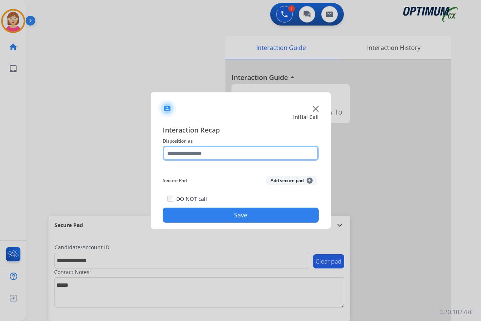
click at [176, 152] on input "text" at bounding box center [241, 153] width 156 height 15
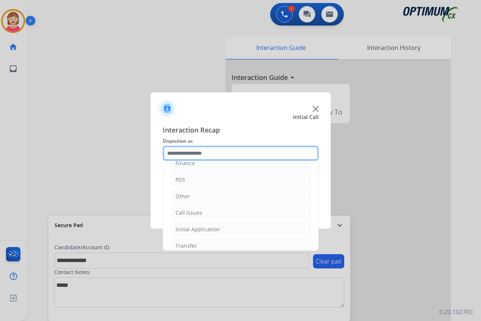
scroll to position [51, 0]
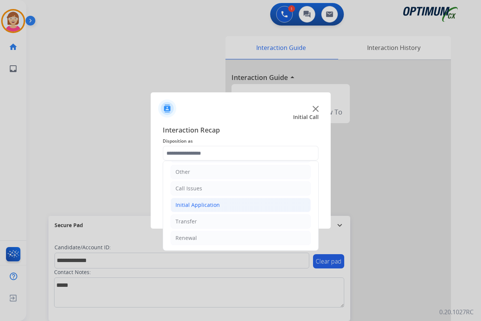
click at [206, 205] on div "Initial Application" at bounding box center [198, 206] width 44 height 8
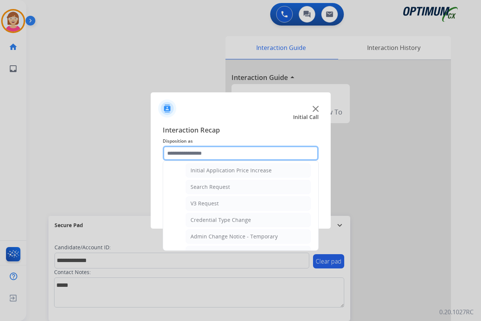
scroll to position [277, 0]
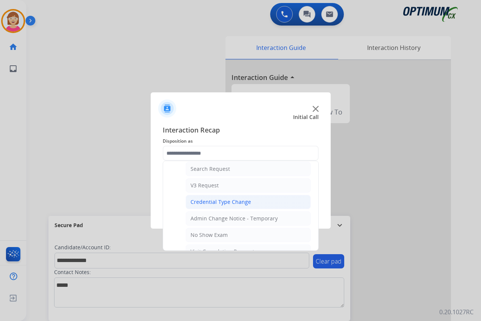
click at [211, 202] on div "Credential Type Change" at bounding box center [221, 202] width 61 height 8
type input "**********"
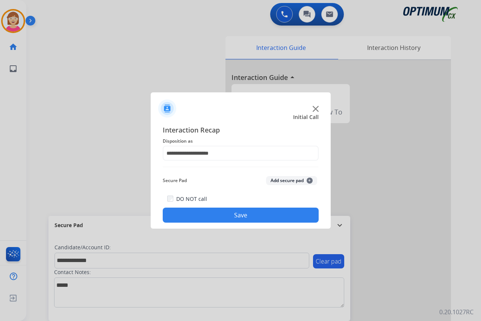
click at [310, 179] on span "+" at bounding box center [310, 181] width 6 height 6
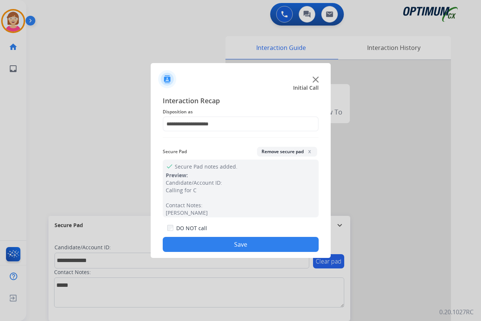
click at [197, 245] on button "Save" at bounding box center [241, 244] width 156 height 15
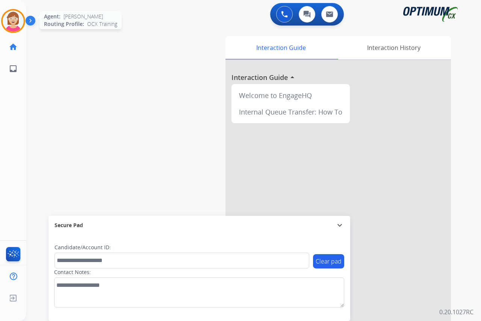
click at [14, 17] on img at bounding box center [13, 21] width 21 height 21
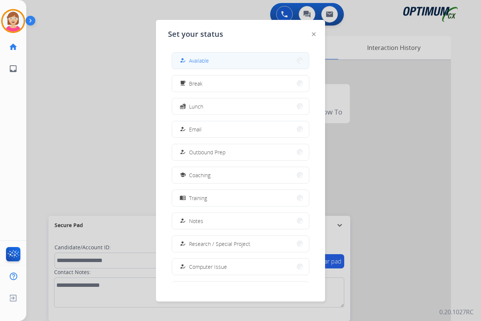
click at [209, 59] on span "Available" at bounding box center [199, 61] width 20 height 8
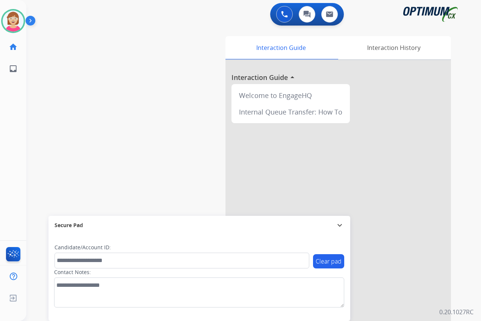
click at [9, 96] on div "[PERSON_NAME] Available Edit Avatar Agent: [PERSON_NAME] Profile: OCX Training …" at bounding box center [13, 160] width 26 height 321
click at [13, 21] on img at bounding box center [13, 21] width 21 height 21
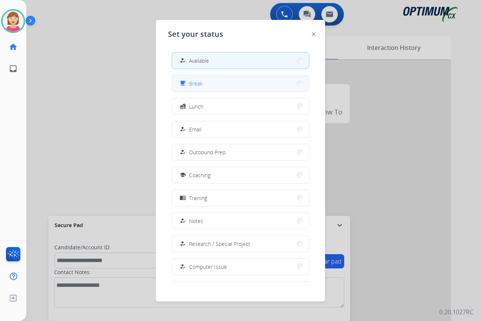
click at [210, 88] on button "free_breakfast Break" at bounding box center [240, 84] width 137 height 16
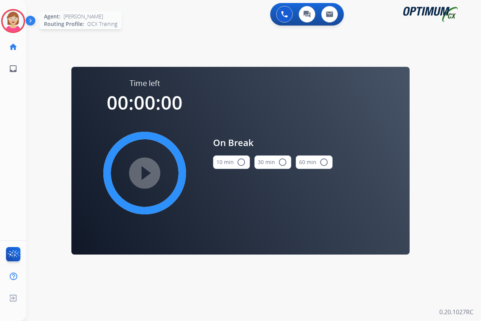
drag, startPoint x: 18, startPoint y: 24, endPoint x: 24, endPoint y: 26, distance: 6.6
click at [18, 23] on img at bounding box center [13, 21] width 21 height 21
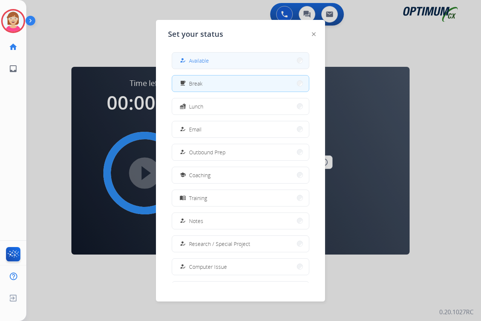
click at [218, 57] on button "how_to_reg Available" at bounding box center [240, 61] width 137 height 16
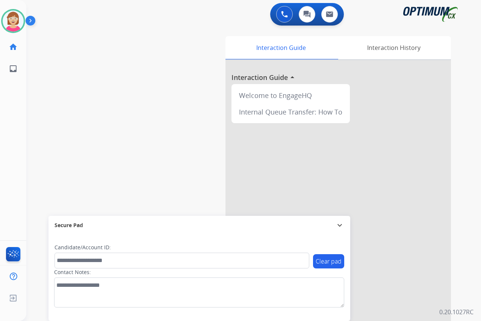
click at [21, 129] on div "[PERSON_NAME] Available Edit Avatar Agent: [PERSON_NAME] Profile: OCX Training …" at bounding box center [13, 160] width 26 height 321
click at [11, 194] on div "[PERSON_NAME] Available Edit Avatar Agent: [PERSON_NAME] Profile: OCX Training …" at bounding box center [13, 160] width 26 height 321
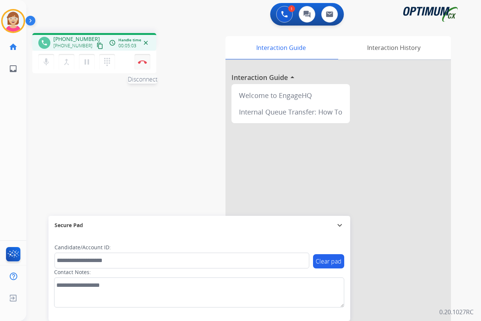
click at [142, 61] on img at bounding box center [142, 62] width 9 height 4
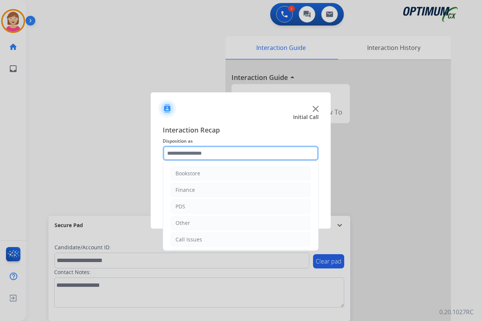
click at [180, 151] on input "text" at bounding box center [241, 153] width 156 height 15
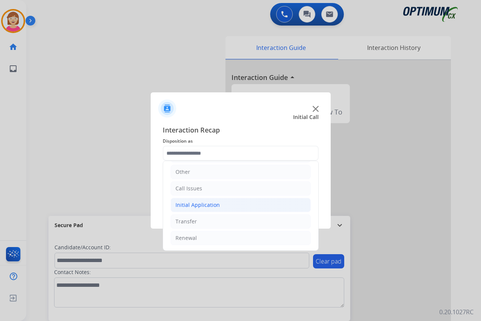
click at [198, 205] on div "Initial Application" at bounding box center [198, 206] width 44 height 8
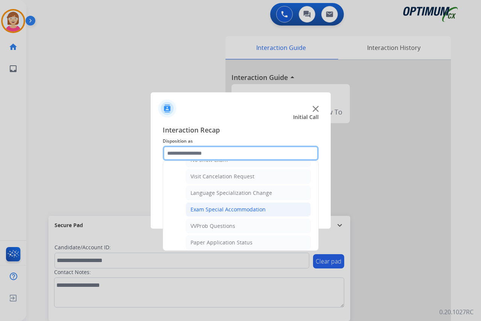
scroll to position [389, 0]
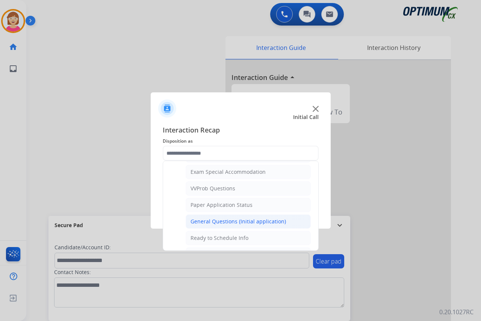
click at [219, 222] on div "General Questions (Initial application)" at bounding box center [238, 222] width 95 height 8
type input "**********"
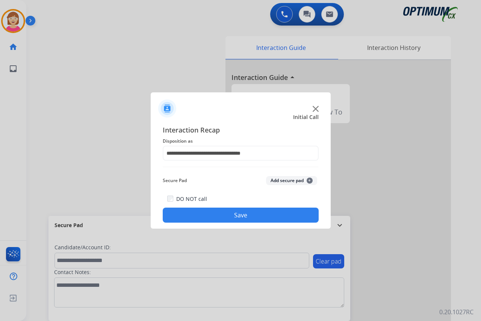
click at [309, 180] on span "+" at bounding box center [310, 181] width 6 height 6
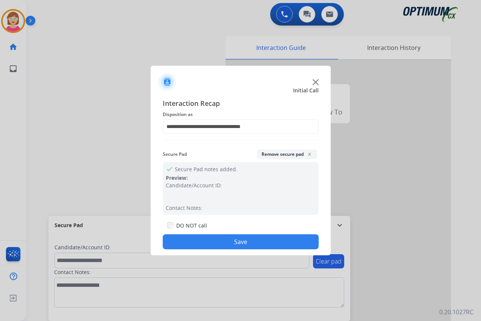
click at [208, 239] on button "Save" at bounding box center [241, 242] width 156 height 15
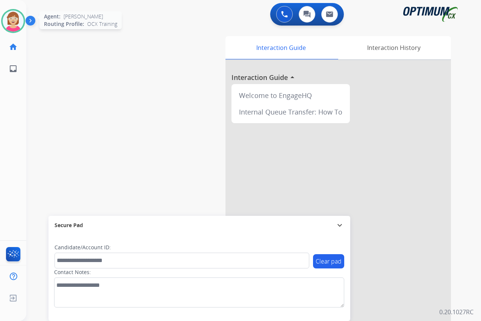
click at [9, 21] on img at bounding box center [13, 21] width 21 height 21
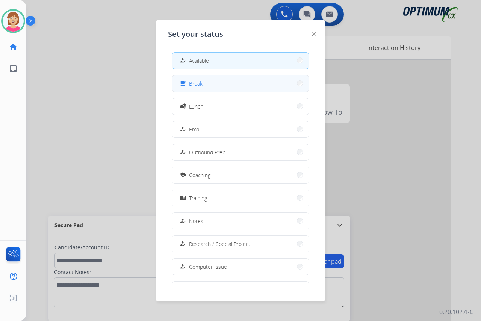
click at [209, 80] on button "free_breakfast Break" at bounding box center [240, 84] width 137 height 16
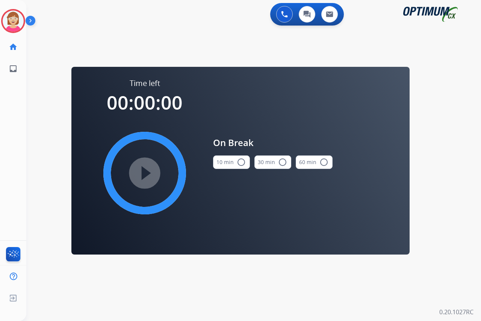
click at [242, 161] on mat-icon "radio_button_unchecked" at bounding box center [241, 162] width 9 height 9
click at [144, 173] on mat-icon "play_circle_filled" at bounding box center [144, 173] width 9 height 9
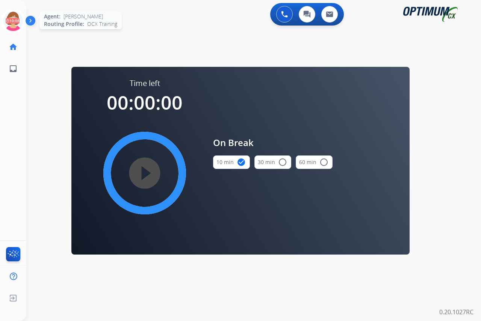
click at [12, 15] on icon at bounding box center [13, 21] width 24 height 24
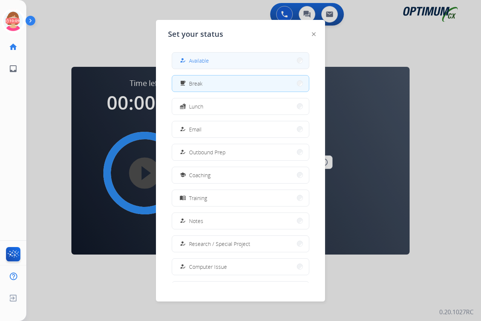
click at [203, 59] on span "Available" at bounding box center [199, 61] width 20 height 8
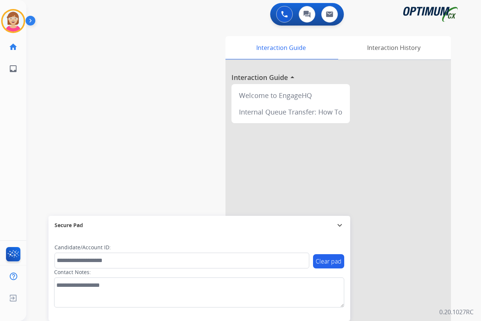
click at [11, 130] on div "[PERSON_NAME] Available Edit Avatar Agent: [PERSON_NAME] Profile: OCX Training …" at bounding box center [13, 160] width 26 height 321
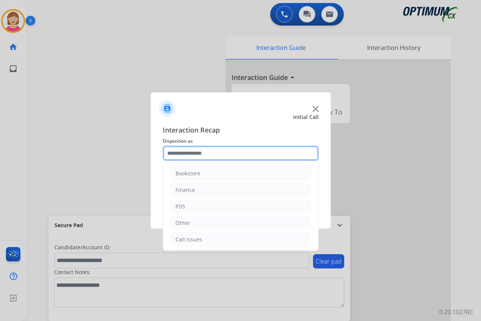
click at [182, 153] on input "text" at bounding box center [241, 153] width 156 height 15
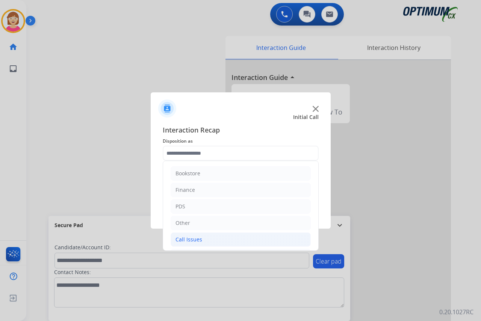
click at [195, 238] on div "Call Issues" at bounding box center [189, 240] width 27 height 8
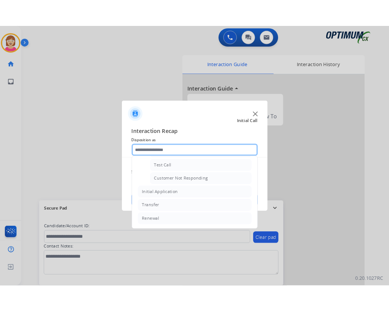
scroll to position [96, 0]
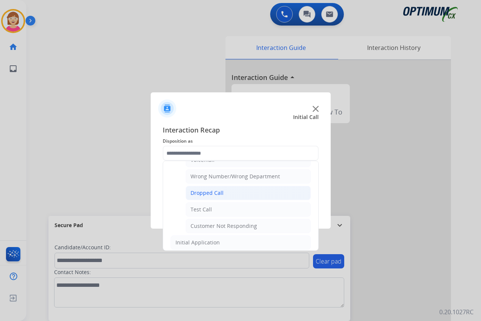
click at [204, 194] on div "Dropped Call" at bounding box center [207, 193] width 33 height 8
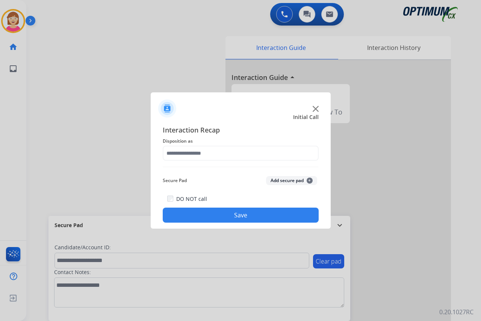
type input "**********"
click at [221, 213] on button "Save" at bounding box center [241, 215] width 156 height 15
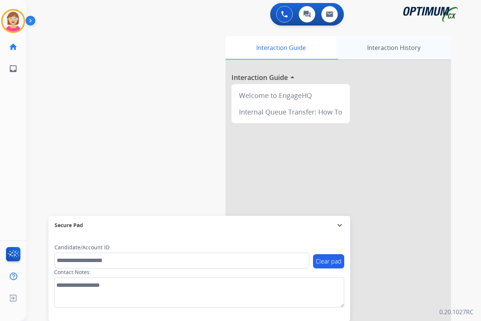
click at [385, 48] on div "Interaction History" at bounding box center [393, 47] width 115 height 23
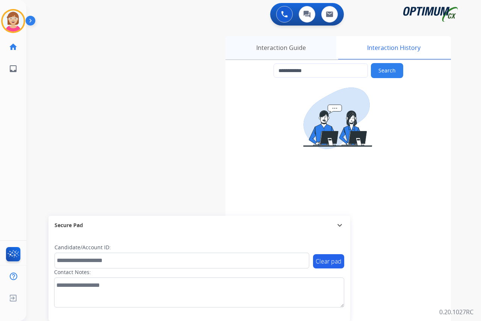
click at [281, 47] on div "Interaction Guide" at bounding box center [281, 47] width 111 height 23
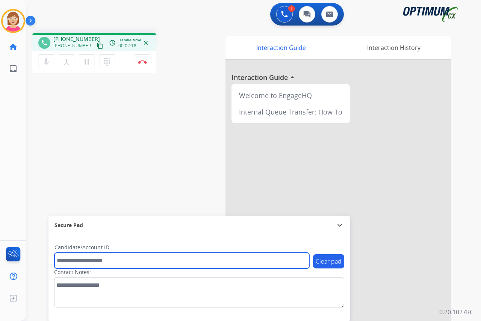
click at [67, 261] on input "text" at bounding box center [182, 261] width 255 height 16
type input "*******"
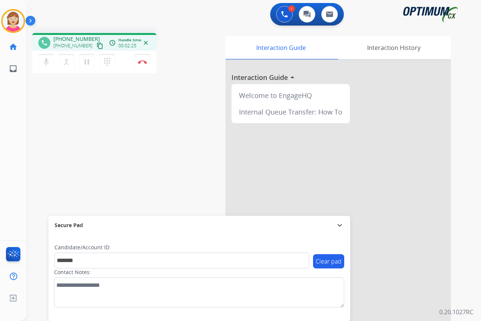
click at [262, 0] on html "Outbound call Quit Outbound call Quit Schedule interaction + Add to my list Cus…" at bounding box center [240, 160] width 481 height 321
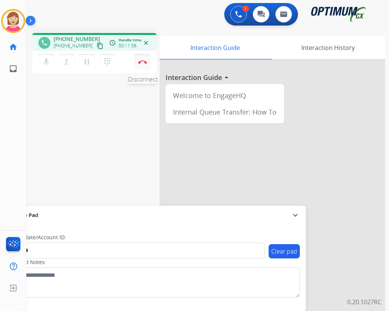
click at [142, 61] on img at bounding box center [142, 62] width 9 height 4
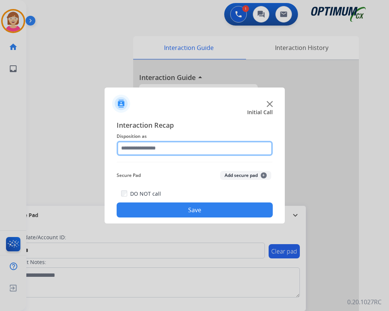
click at [123, 145] on input "text" at bounding box center [195, 148] width 156 height 15
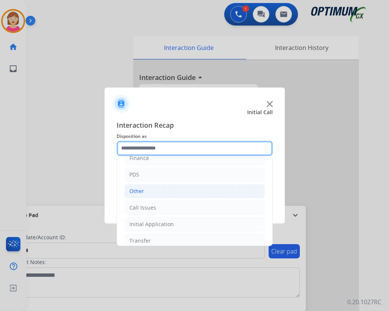
scroll to position [51, 0]
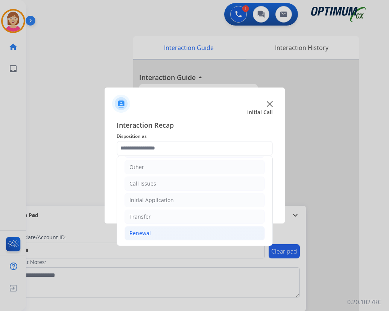
click at [143, 235] on div "Renewal" at bounding box center [139, 234] width 21 height 8
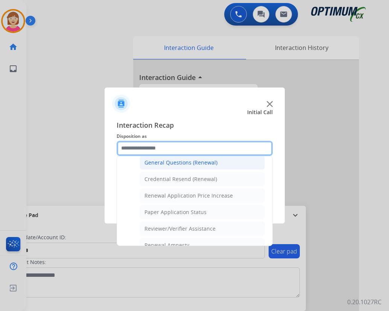
scroll to position [215, 0]
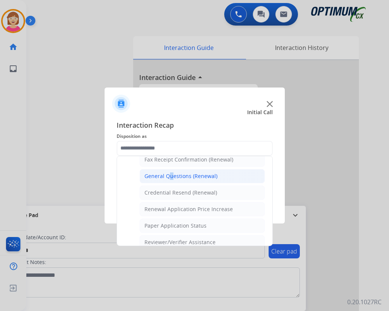
click at [167, 176] on div "General Questions (Renewal)" at bounding box center [180, 177] width 73 height 8
type input "**********"
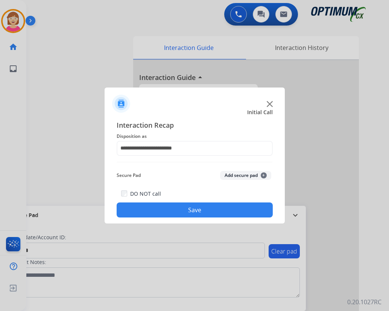
click at [262, 175] on span "+" at bounding box center [264, 176] width 6 height 6
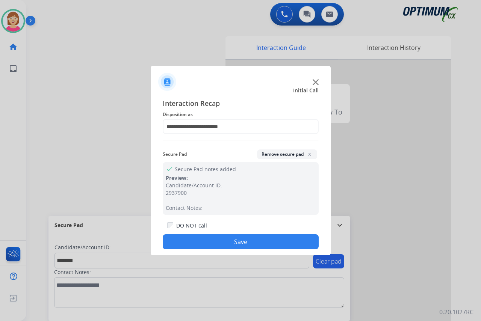
click at [192, 244] on button "Save" at bounding box center [241, 242] width 156 height 15
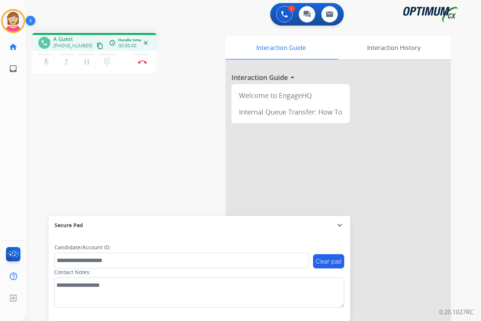
drag, startPoint x: 15, startPoint y: 111, endPoint x: 4, endPoint y: 106, distance: 12.4
click at [15, 111] on div "[PERSON_NAME] Edit Avatar Agent: [PERSON_NAME] Profile: OCX Training home Home …" at bounding box center [13, 160] width 26 height 321
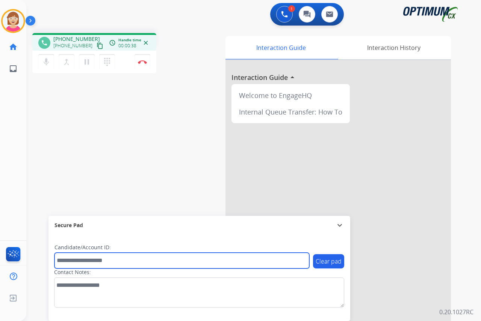
click at [67, 261] on input "text" at bounding box center [182, 261] width 255 height 16
type input "*******"
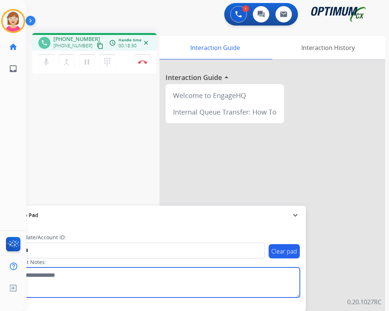
drag, startPoint x: 121, startPoint y: 285, endPoint x: 110, endPoint y: 280, distance: 12.5
click at [121, 284] on textarea at bounding box center [154, 283] width 290 height 30
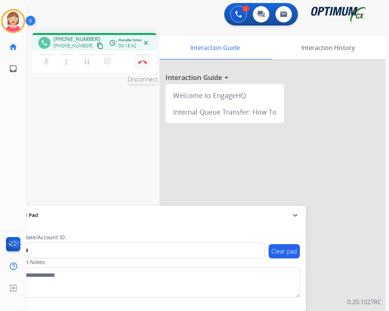
click at [142, 60] on img at bounding box center [142, 62] width 9 height 4
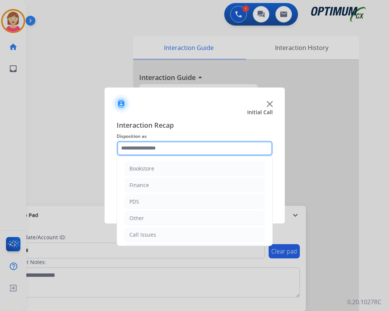
click at [131, 144] on input "text" at bounding box center [195, 148] width 156 height 15
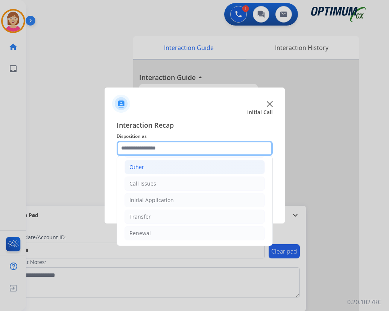
scroll to position [0, 0]
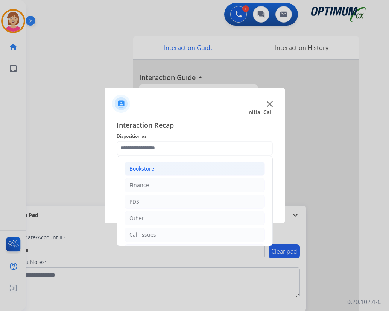
click at [143, 169] on div "Bookstore" at bounding box center [141, 169] width 25 height 8
click at [164, 201] on div "General Questions (Bookstore)" at bounding box center [182, 202] width 76 height 8
type input "**********"
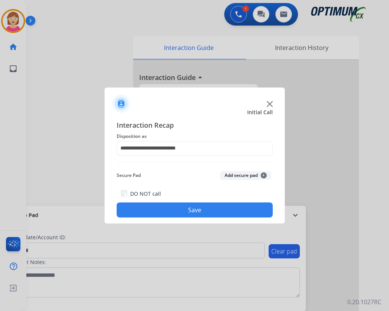
click at [264, 174] on span "+" at bounding box center [264, 176] width 6 height 6
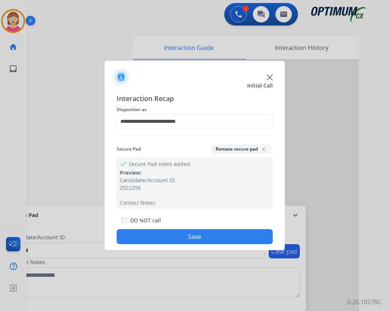
click at [151, 231] on button "Save" at bounding box center [195, 236] width 156 height 15
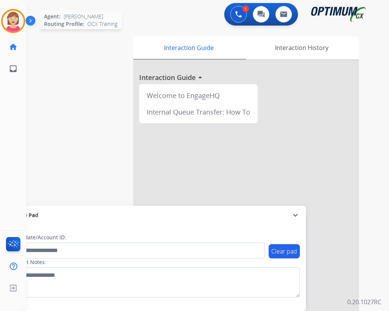
click at [7, 22] on img at bounding box center [13, 21] width 21 height 21
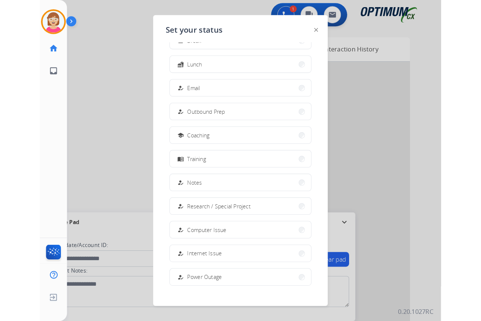
scroll to position [71, 0]
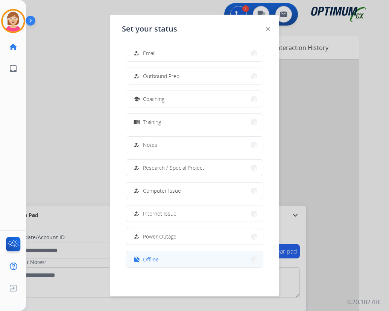
click at [151, 259] on span "Offline" at bounding box center [151, 260] width 16 height 8
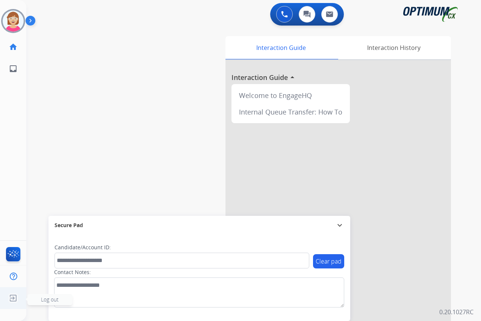
click at [46, 299] on span "Log out" at bounding box center [50, 299] width 18 height 7
